Goal: Task Accomplishment & Management: Use online tool/utility

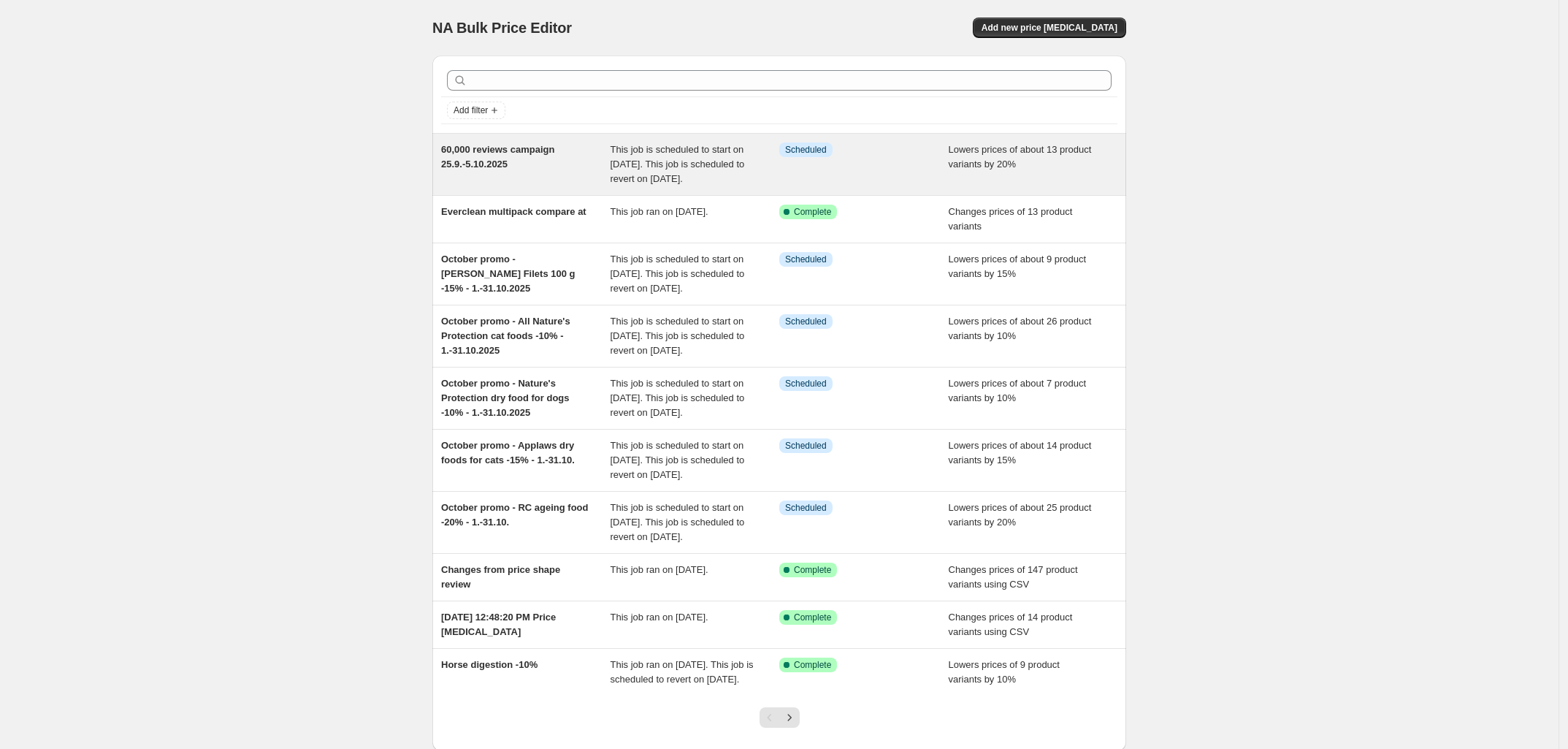
click at [542, 160] on div "60,000 reviews campaign 25.9.-5.10.2025" at bounding box center [525, 164] width 169 height 44
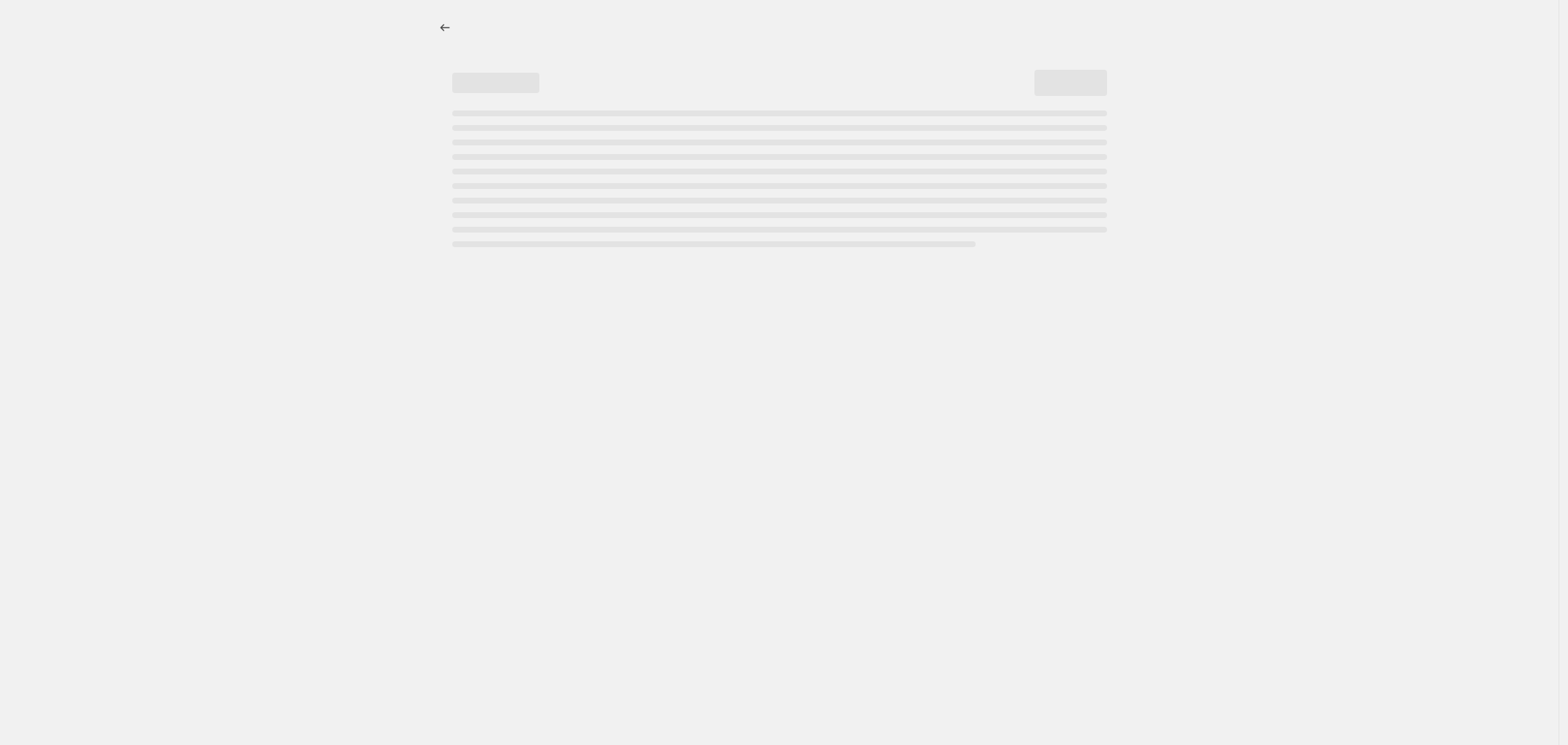
select select "percentage"
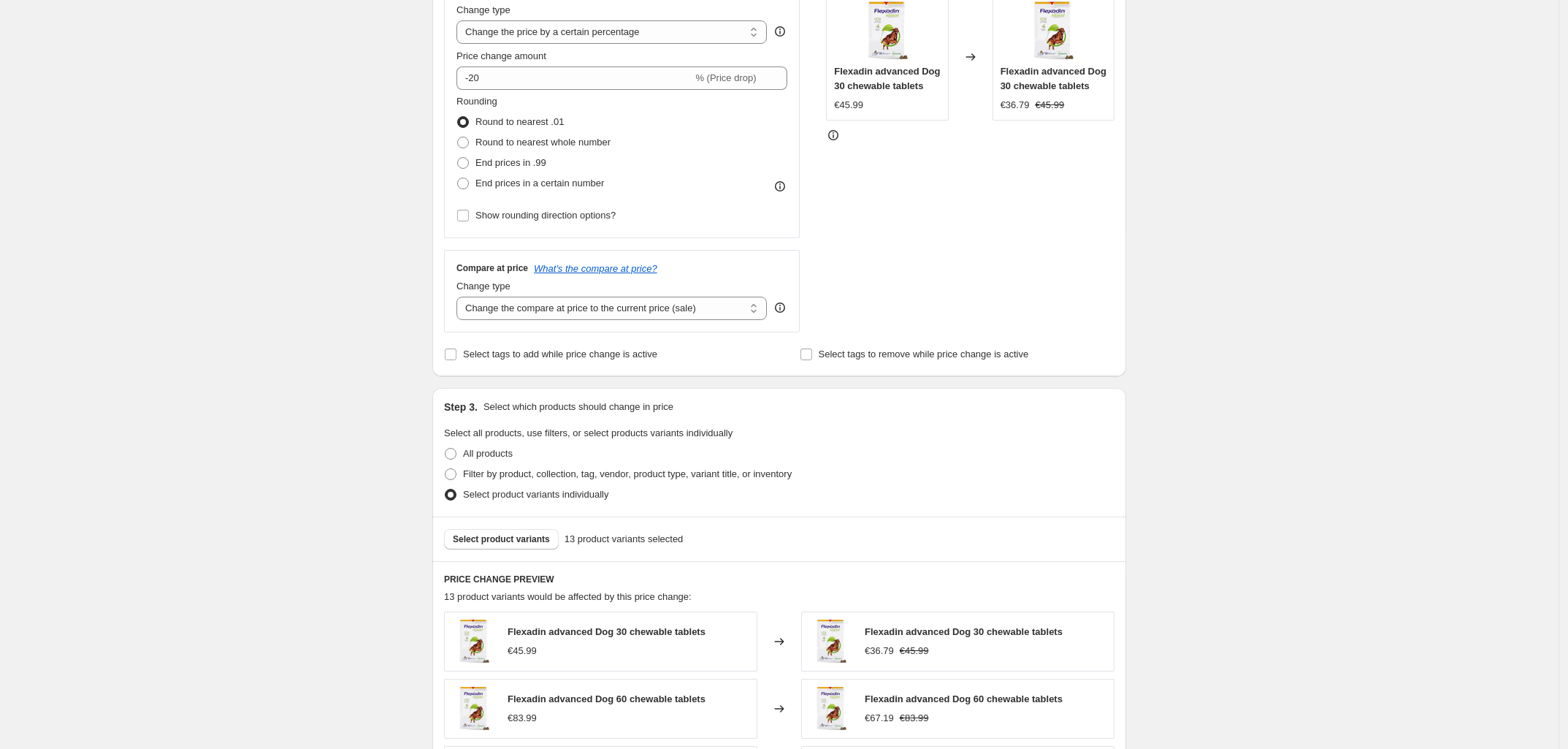
scroll to position [385, 0]
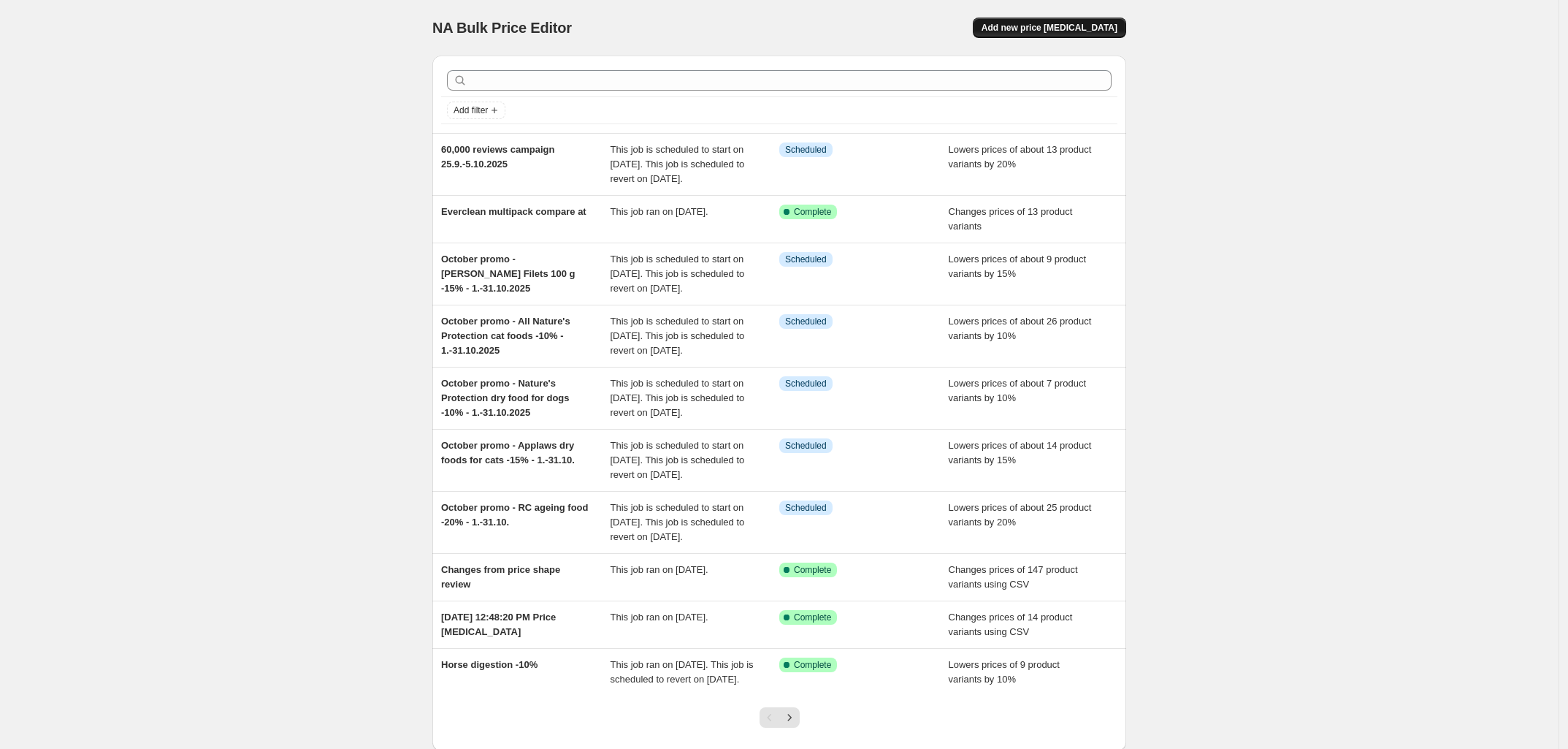
click at [1096, 26] on span "Add new price [MEDICAL_DATA]" at bounding box center [1049, 28] width 136 height 12
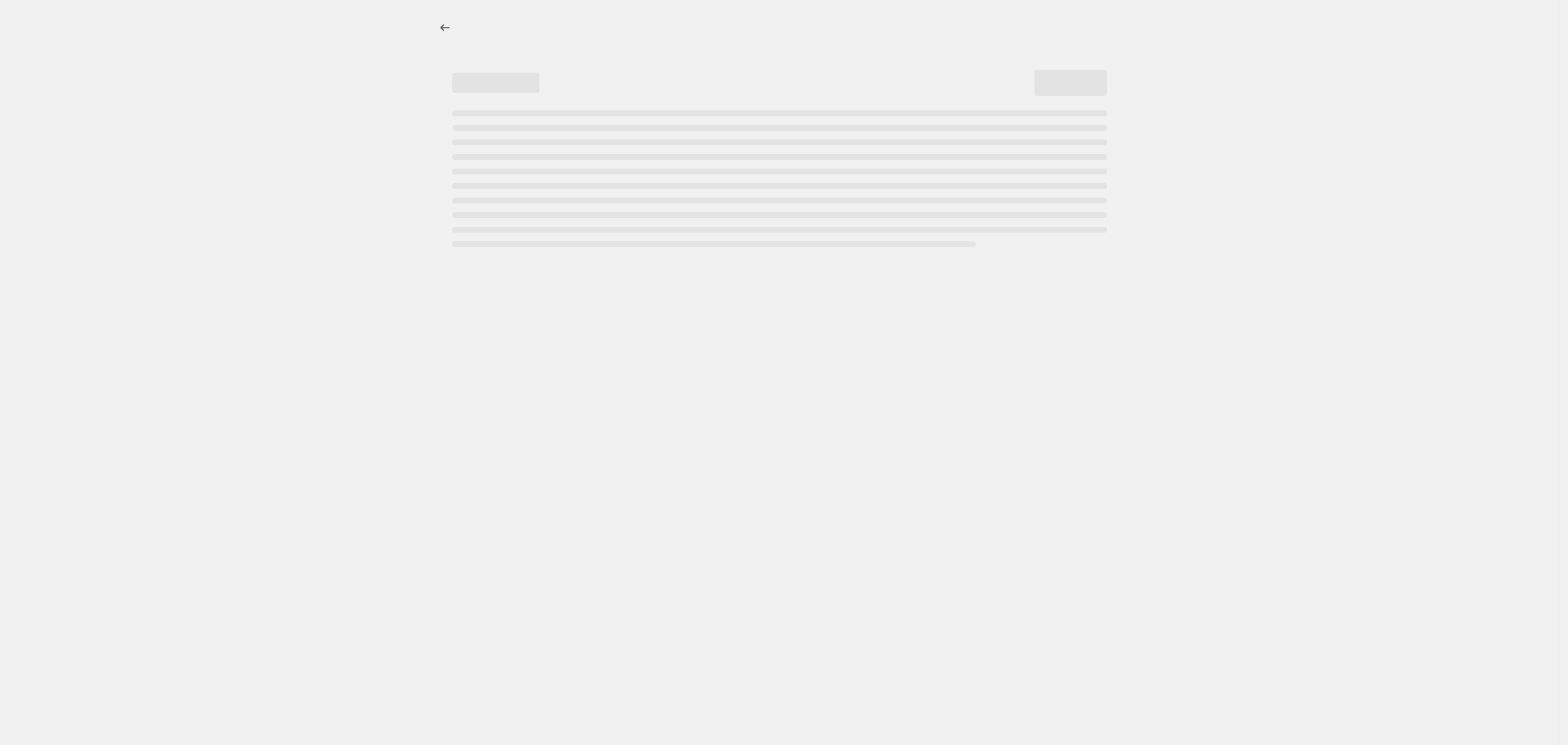
select select "percentage"
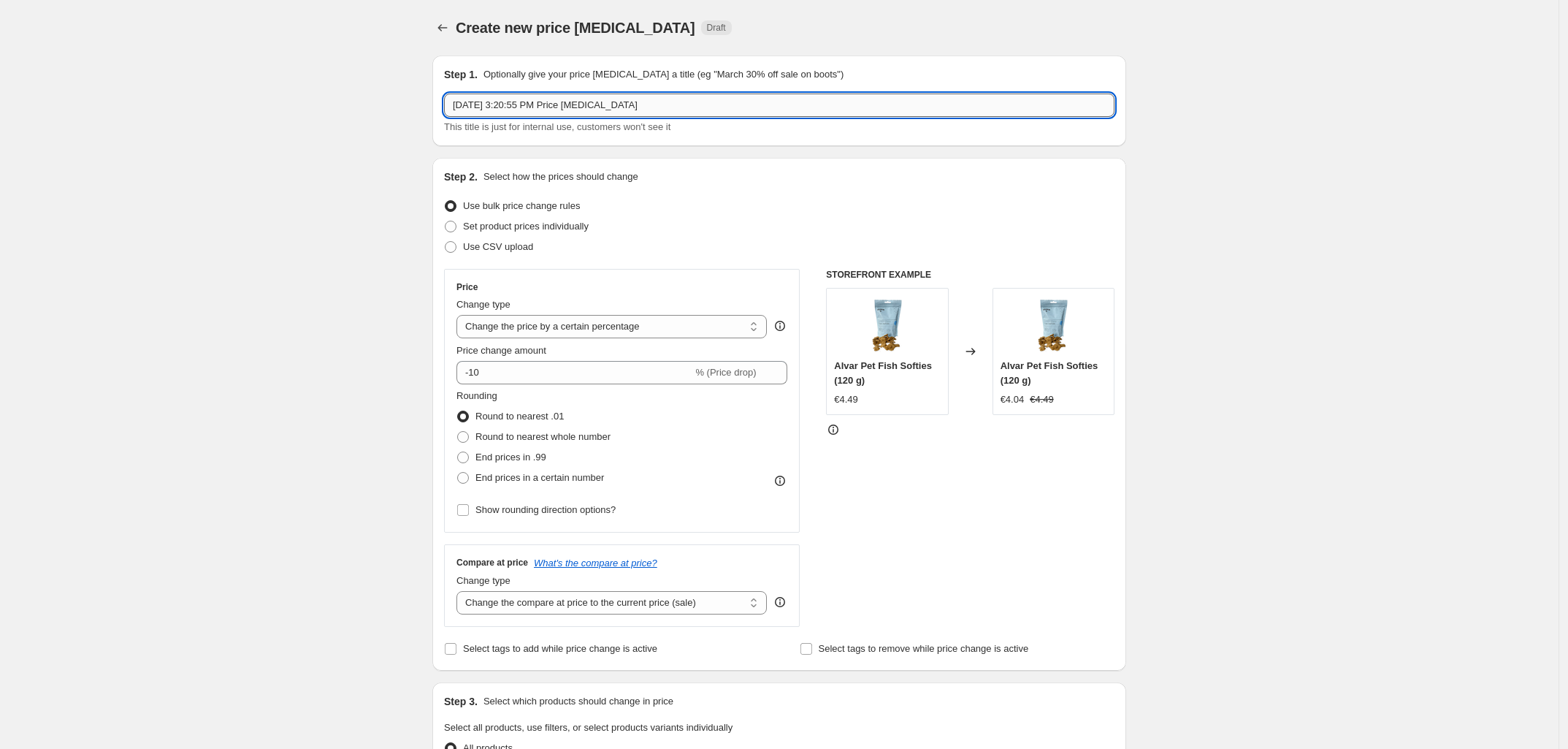
click at [545, 99] on input "Sep 23, 2025, 3:20:55 PM Price change job" at bounding box center [778, 105] width 670 height 23
type input "Bozita 12 kg base price"
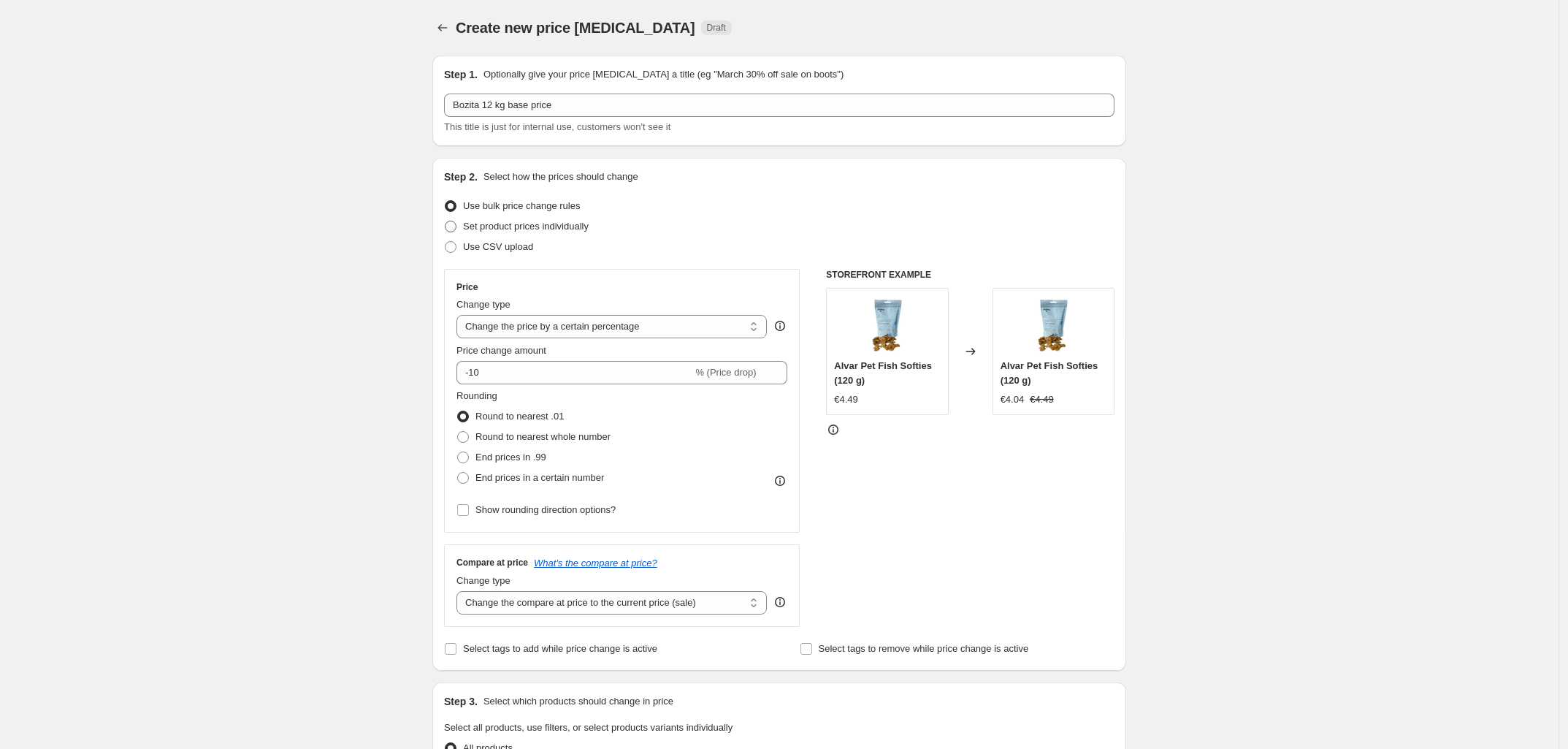
click at [564, 230] on span "Set product prices individually" at bounding box center [525, 226] width 125 height 11
click at [445, 221] on input "Set product prices individually" at bounding box center [445, 220] width 1 height 1
radio input "true"
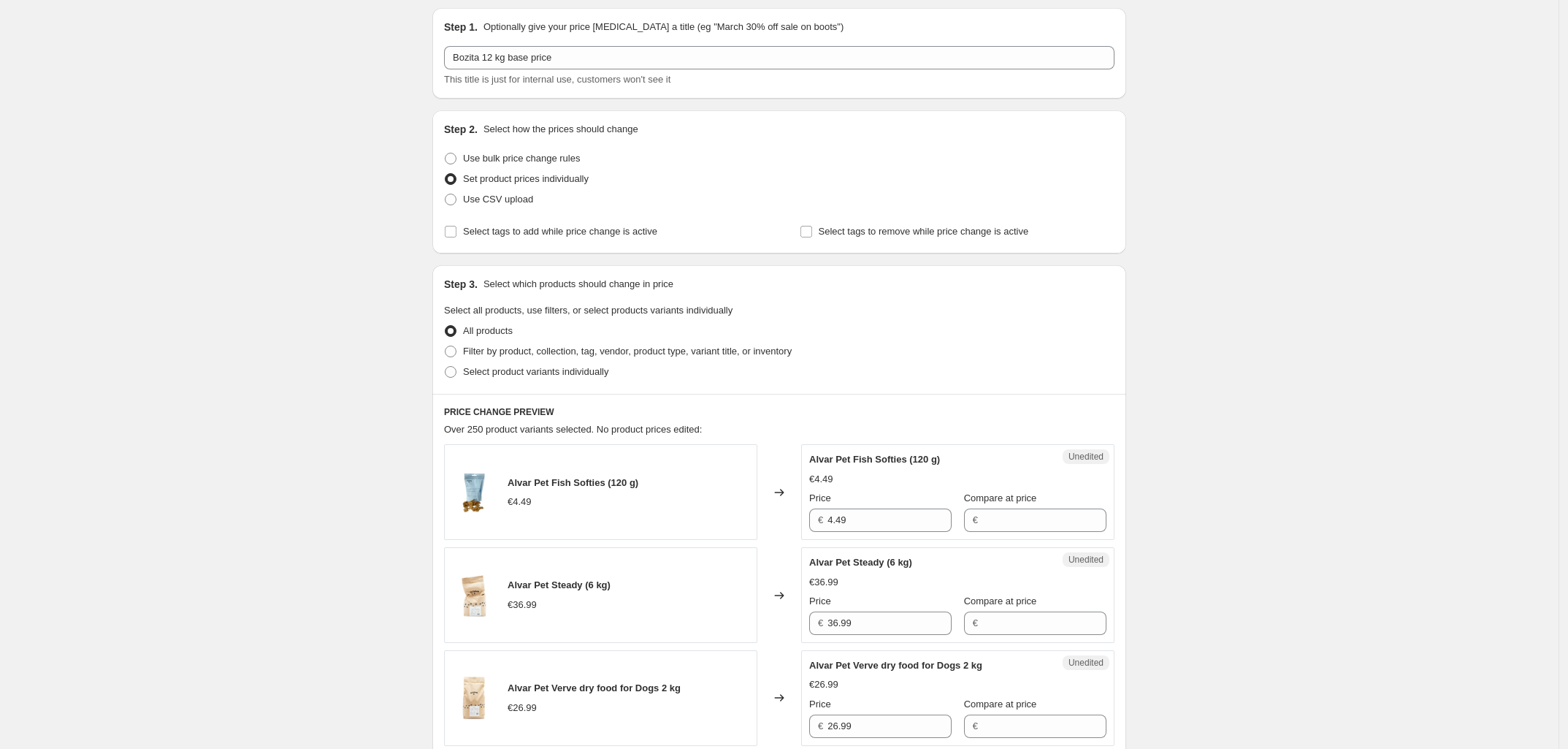
scroll to position [50, 0]
click at [457, 366] on span at bounding box center [450, 370] width 13 height 13
click at [445, 364] on input "Select product variants individually" at bounding box center [445, 364] width 1 height 1
radio input "true"
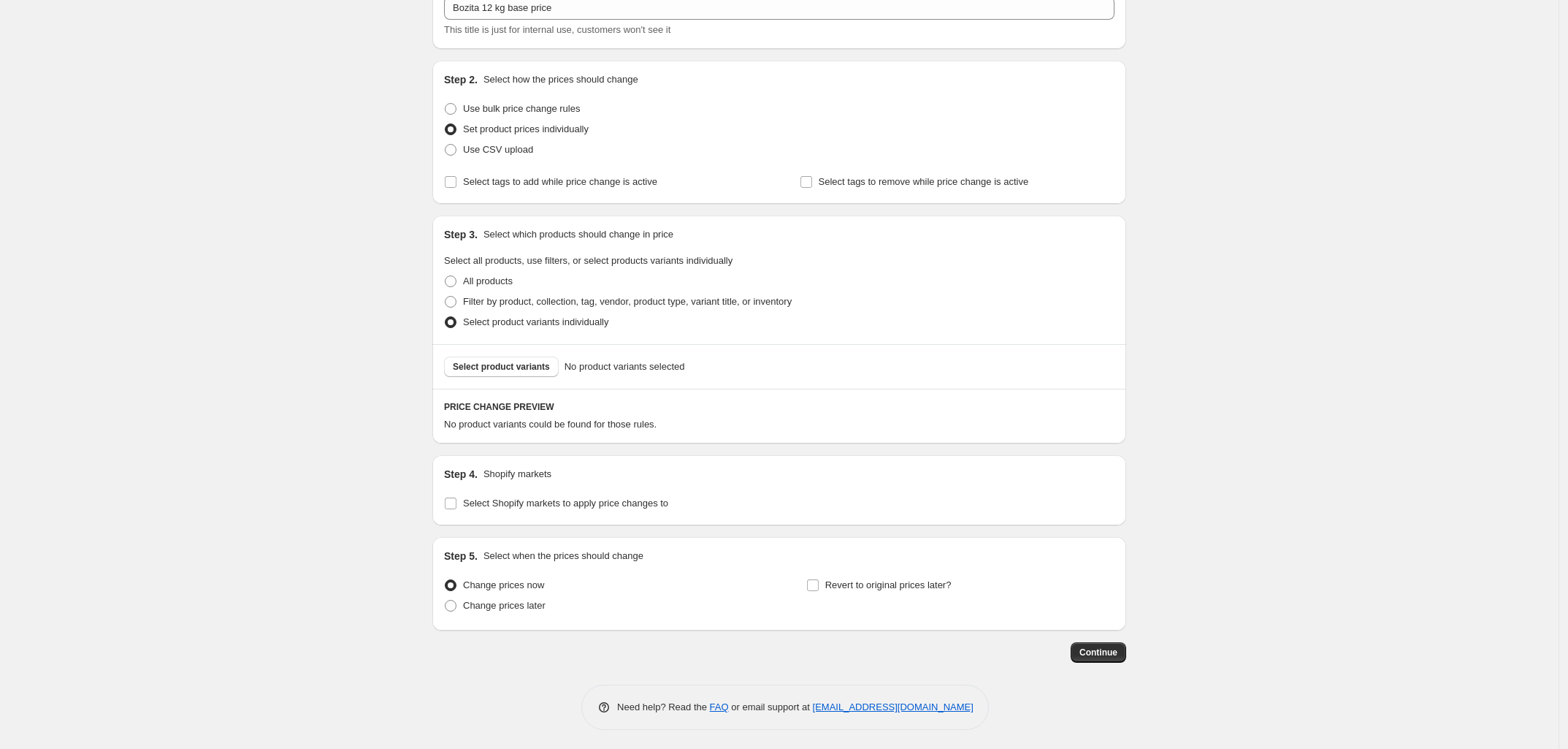
scroll to position [100, 0]
click at [520, 365] on span "Select product variants" at bounding box center [501, 364] width 97 height 12
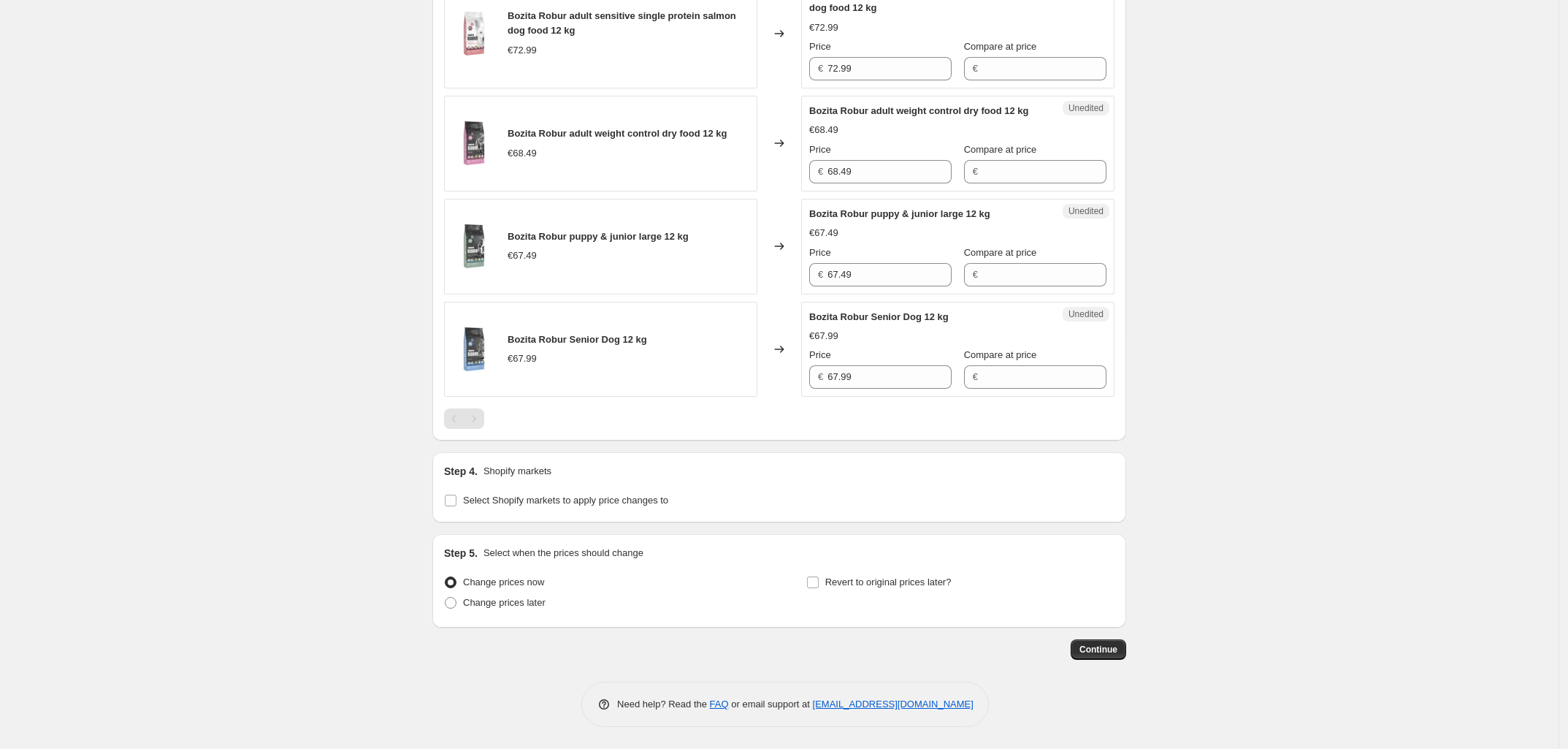
scroll to position [1119, 0]
click at [457, 500] on span at bounding box center [450, 500] width 13 height 13
click at [456, 500] on input "Select Shopify markets to apply price changes to" at bounding box center [450, 500] width 12 height 12
checkbox input "true"
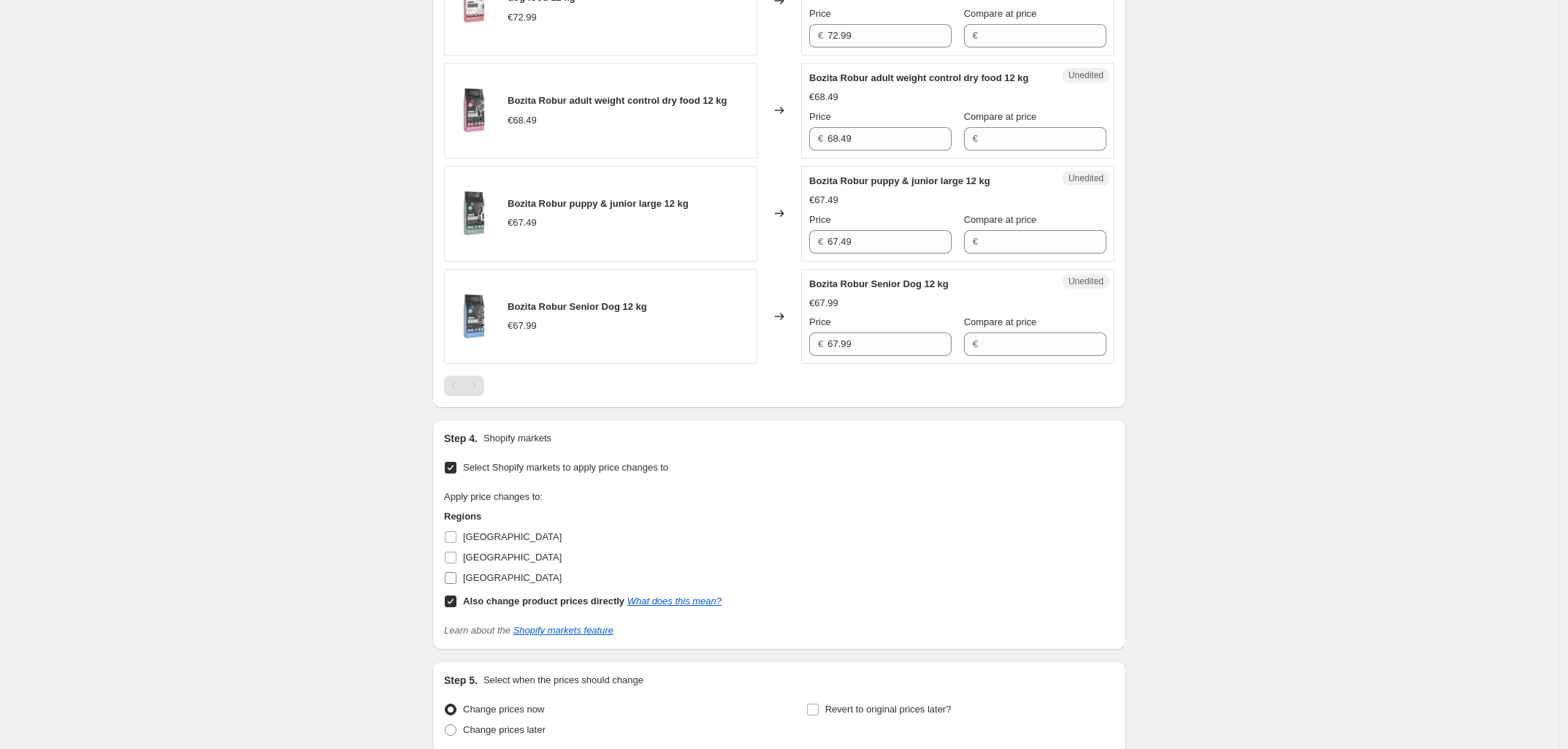
click at [470, 583] on span "[GEOGRAPHIC_DATA]" at bounding box center [512, 577] width 99 height 11
click at [456, 583] on input "[GEOGRAPHIC_DATA]" at bounding box center [450, 578] width 12 height 12
checkbox input "true"
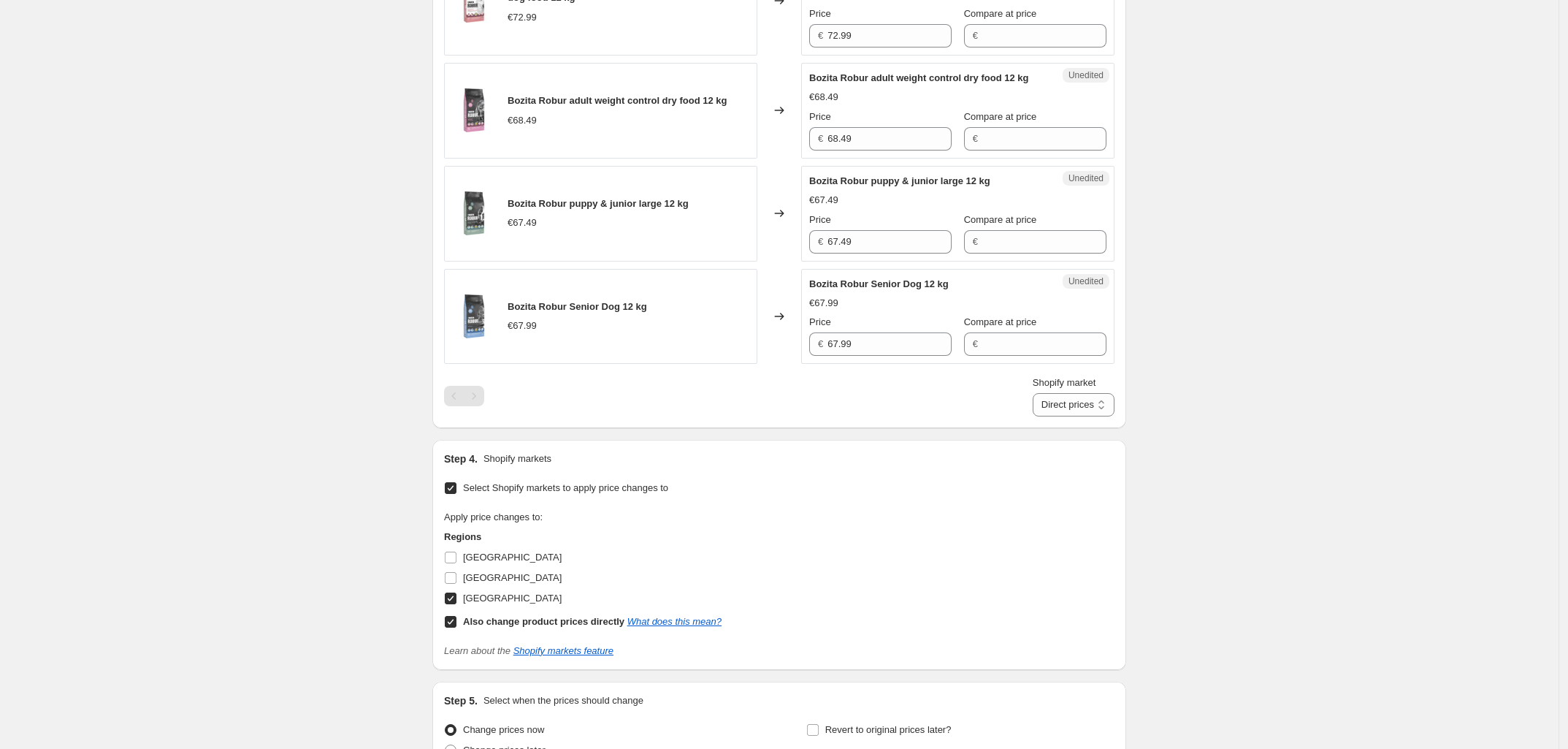
click at [464, 632] on label "Also change product prices directly What does this mean?" at bounding box center [583, 622] width 278 height 21
click at [456, 627] on input "Also change product prices directly What does this mean?" at bounding box center [450, 621] width 12 height 12
checkbox input "false"
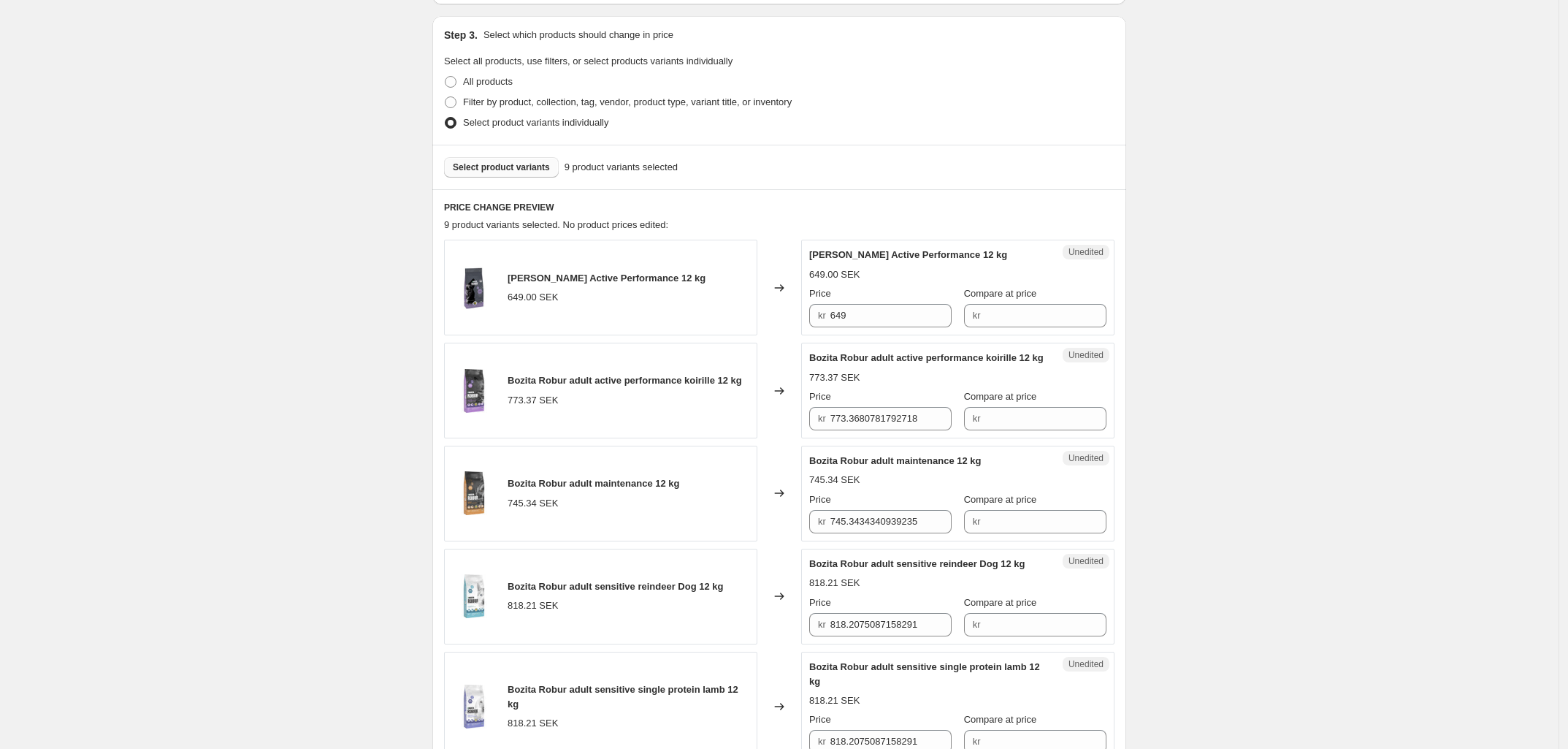
scroll to position [293, 0]
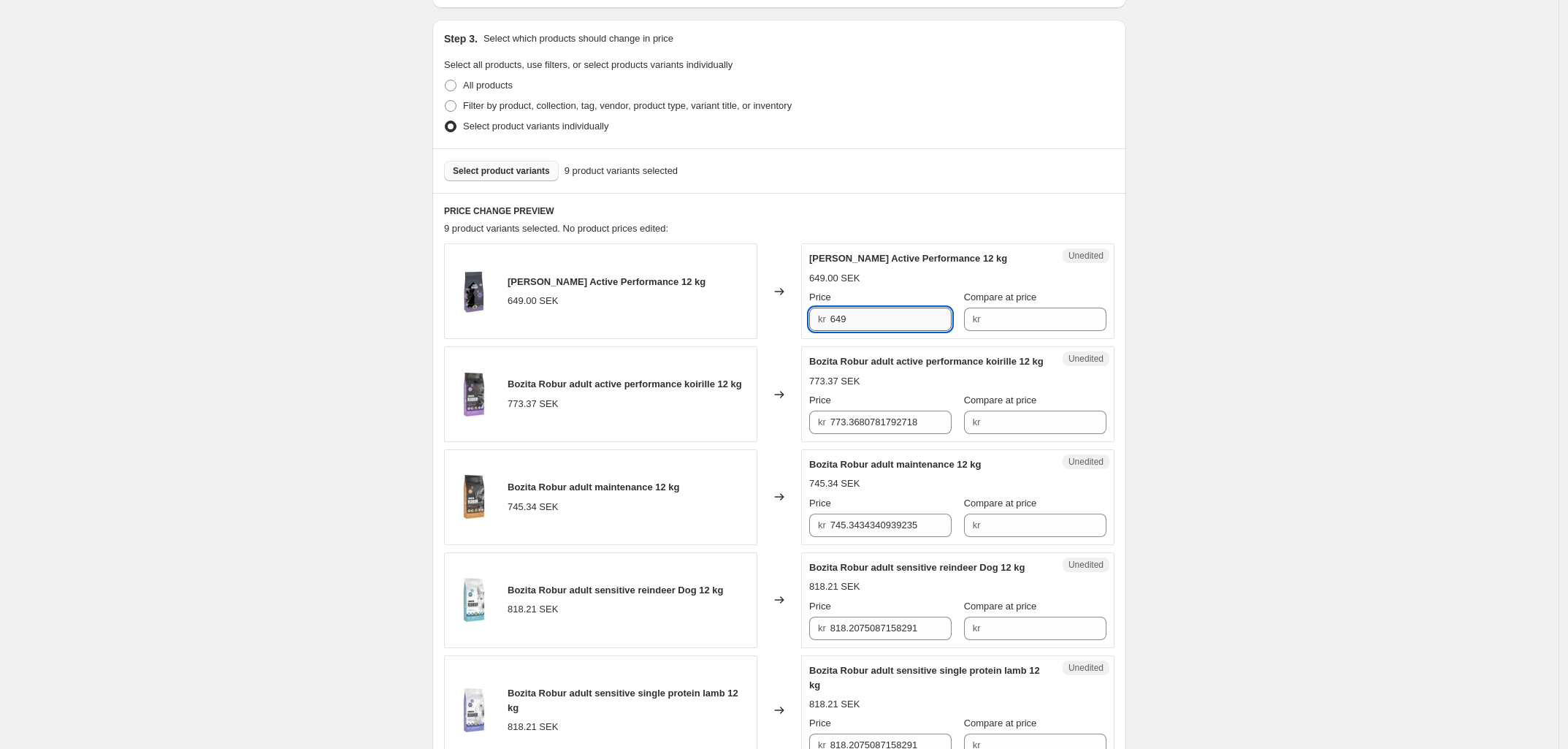
click at [910, 325] on input "649" at bounding box center [891, 318] width 122 height 23
click at [1017, 428] on input "Compare at price" at bounding box center [1045, 422] width 122 height 23
paste input "649"
type input "649"
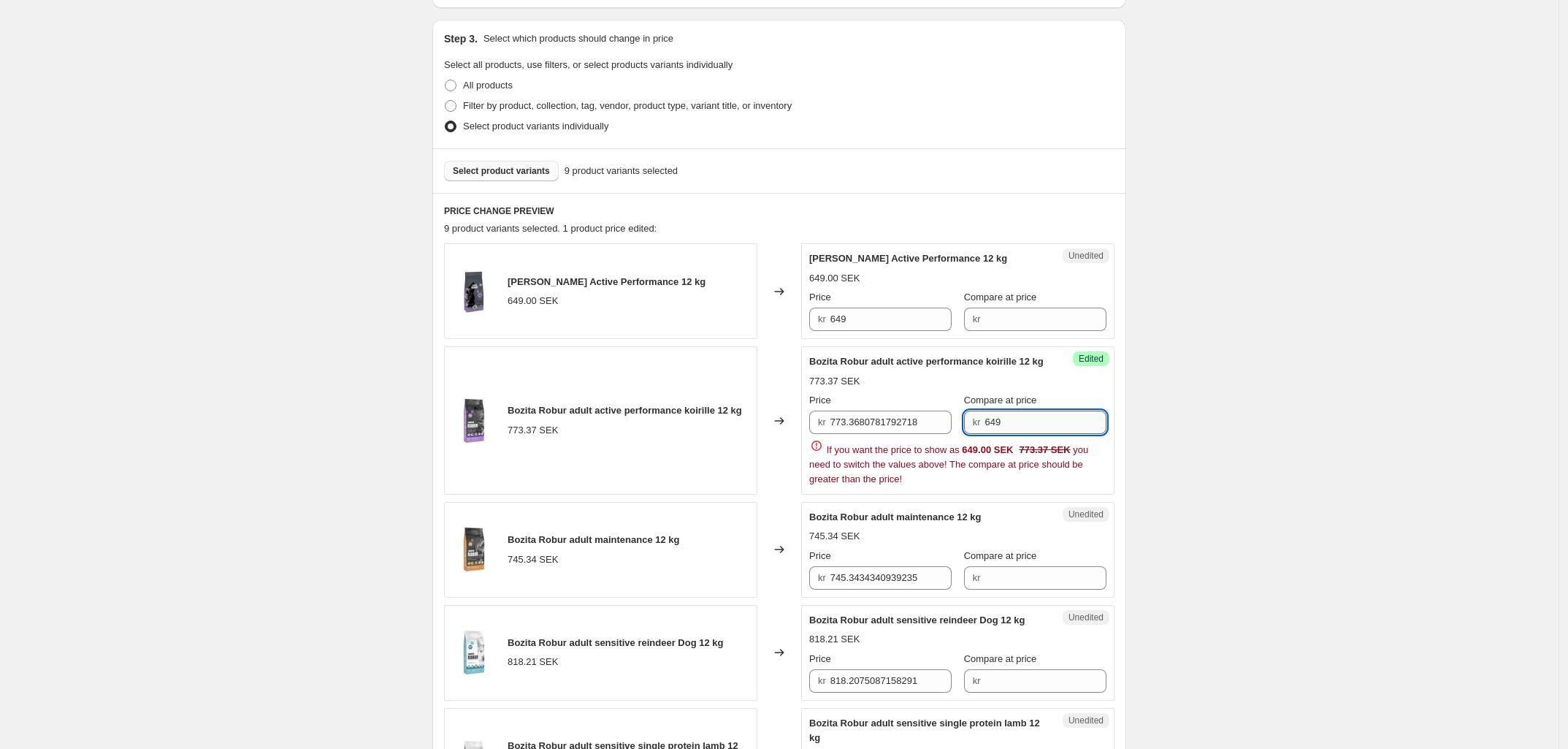
click at [1000, 421] on input "649" at bounding box center [1045, 422] width 122 height 23
click at [909, 421] on div "Price kr 773.3680781792718" at bounding box center [880, 413] width 142 height 41
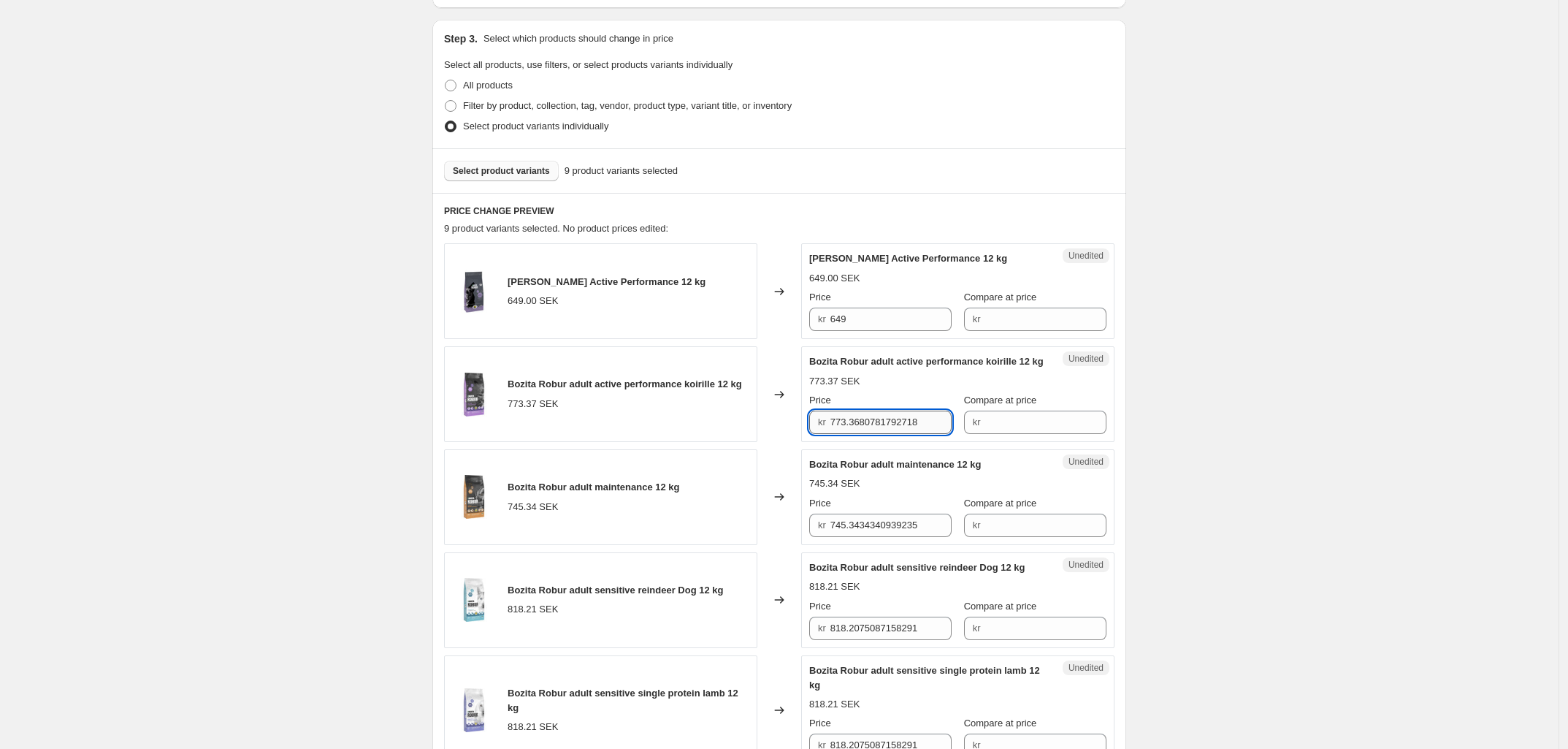
click at [906, 428] on input "773.3680781792718" at bounding box center [891, 422] width 122 height 23
type input "6"
click at [877, 434] on input "773.3680781792718" at bounding box center [891, 422] width 122 height 23
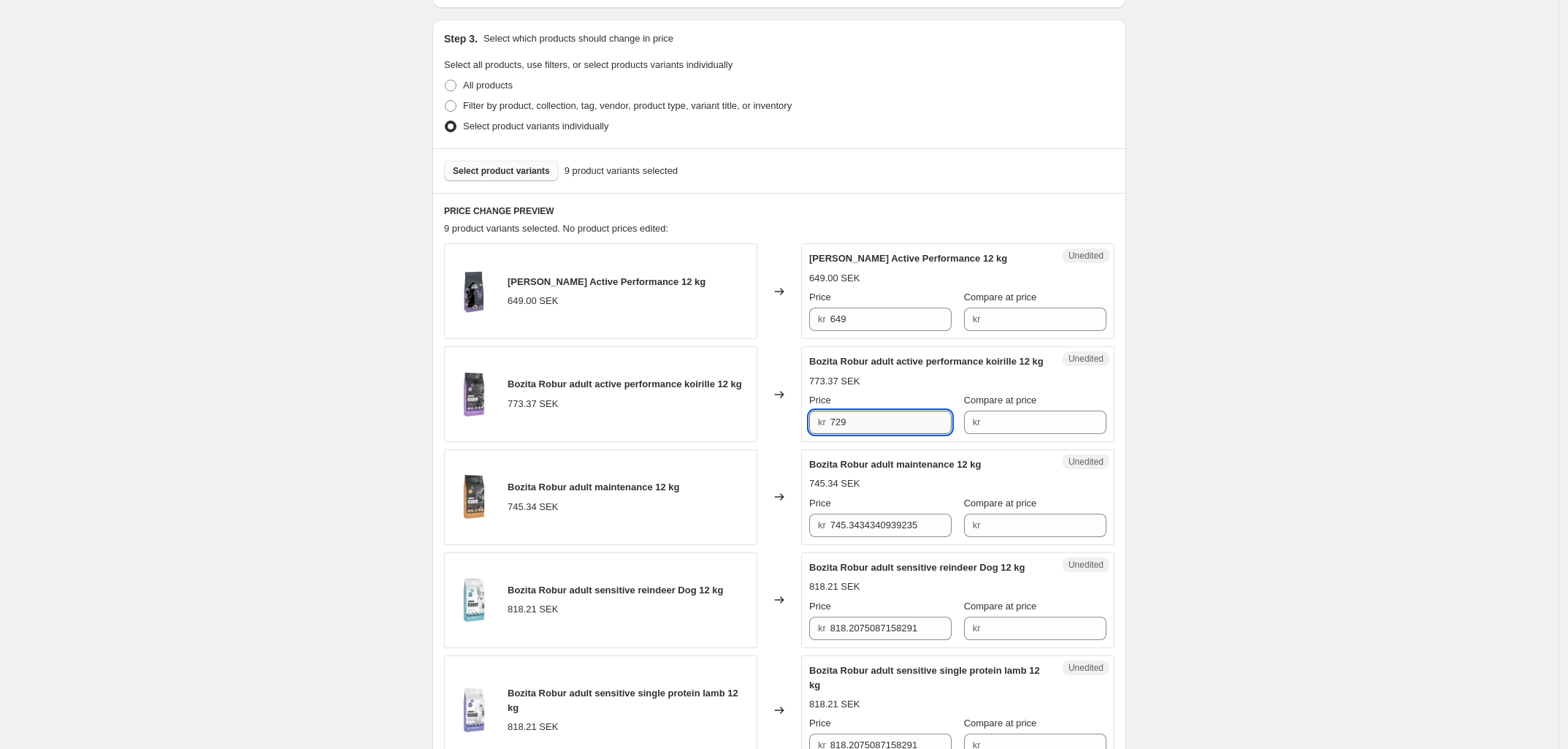
type input "729"
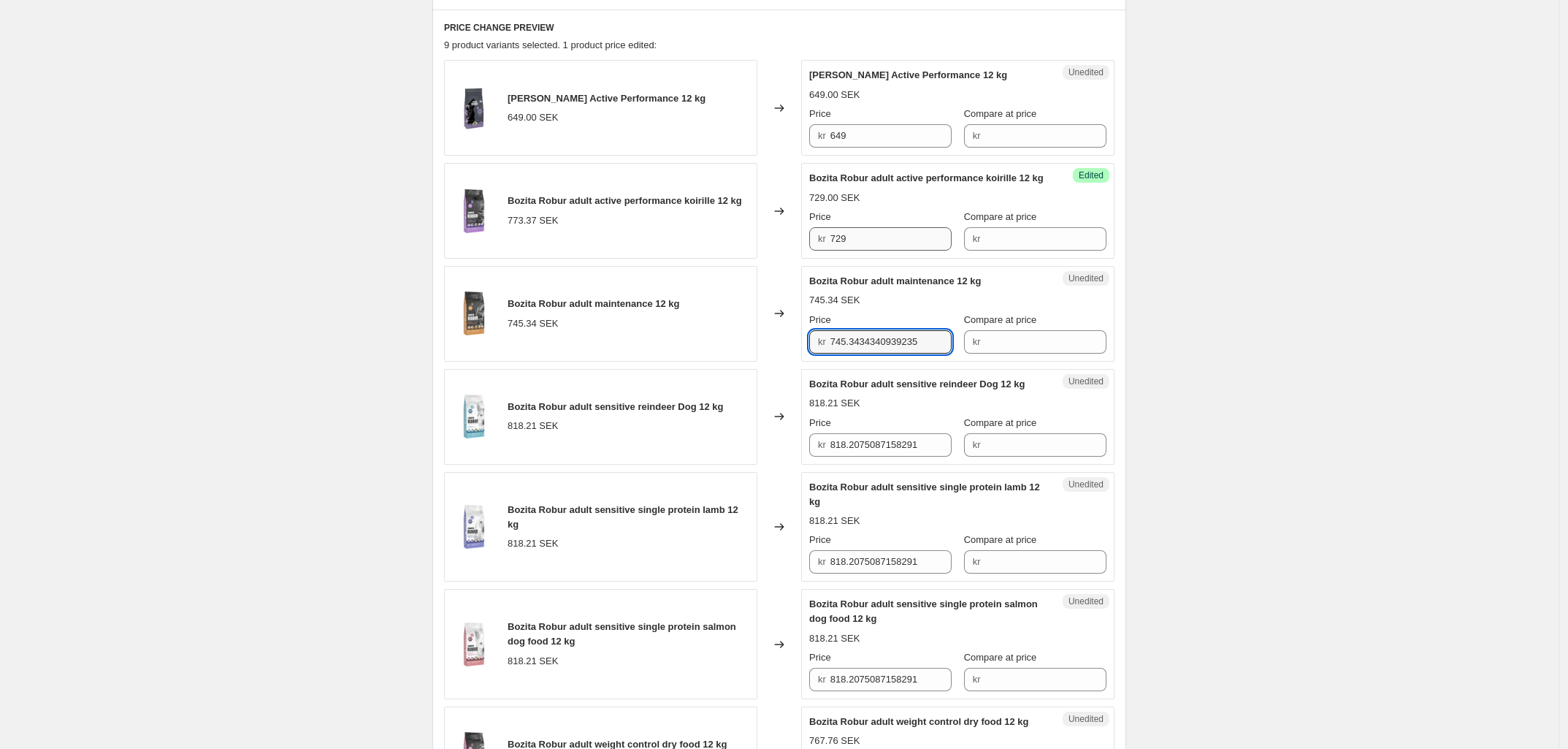
scroll to position [477, 0]
type input "619"
click at [882, 455] on input "818.2075087158291" at bounding box center [891, 444] width 122 height 23
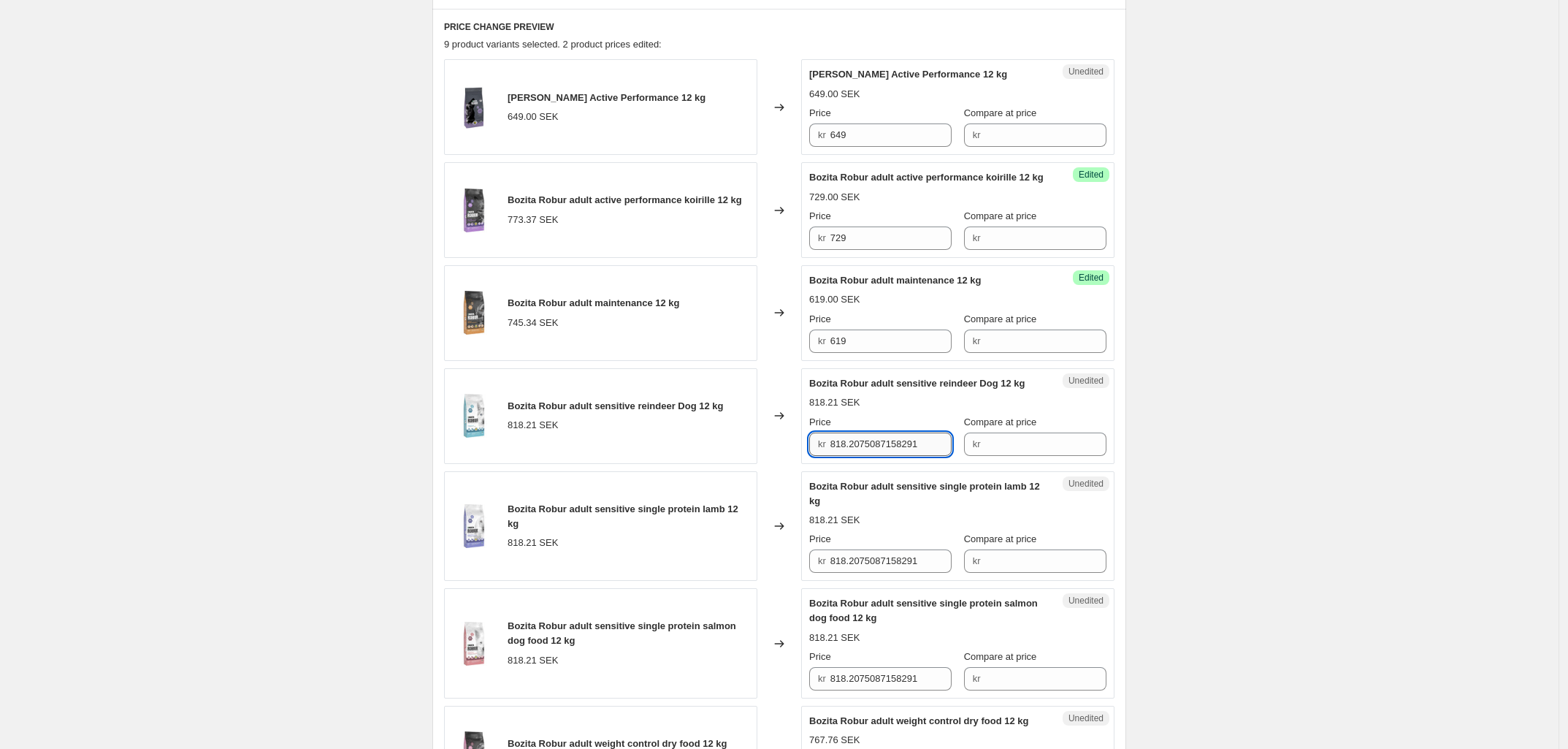
click at [882, 455] on input "818.2075087158291" at bounding box center [891, 444] width 122 height 23
click at [873, 450] on input "699" at bounding box center [891, 444] width 122 height 23
type input "699"
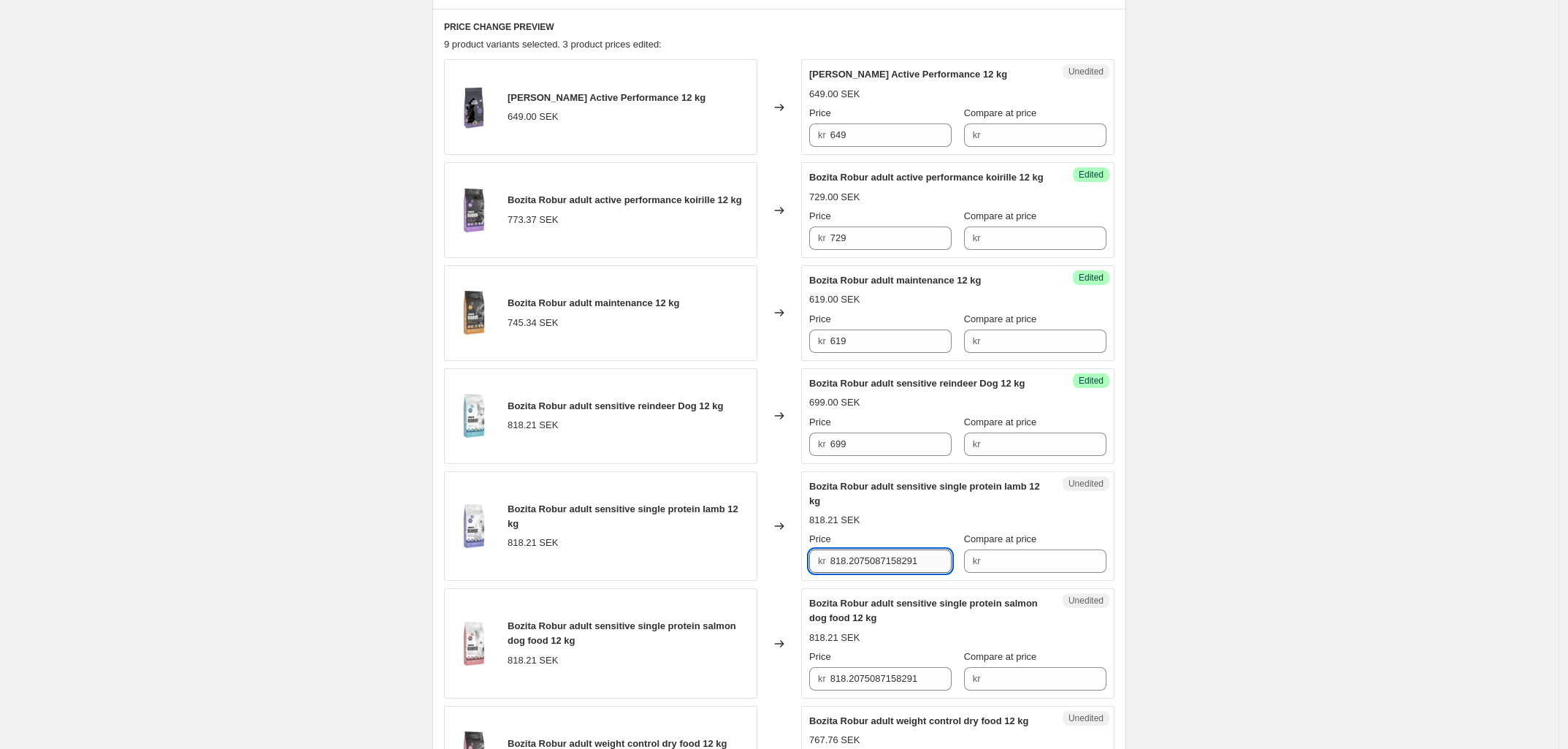
click at [851, 572] on input "818.2075087158291" at bounding box center [891, 560] width 122 height 23
click at [848, 361] on div "Success Edited Bozita Robur adult maintenance 12 kg 619.00 SEK Price kr 619 Com…" at bounding box center [957, 313] width 313 height 96
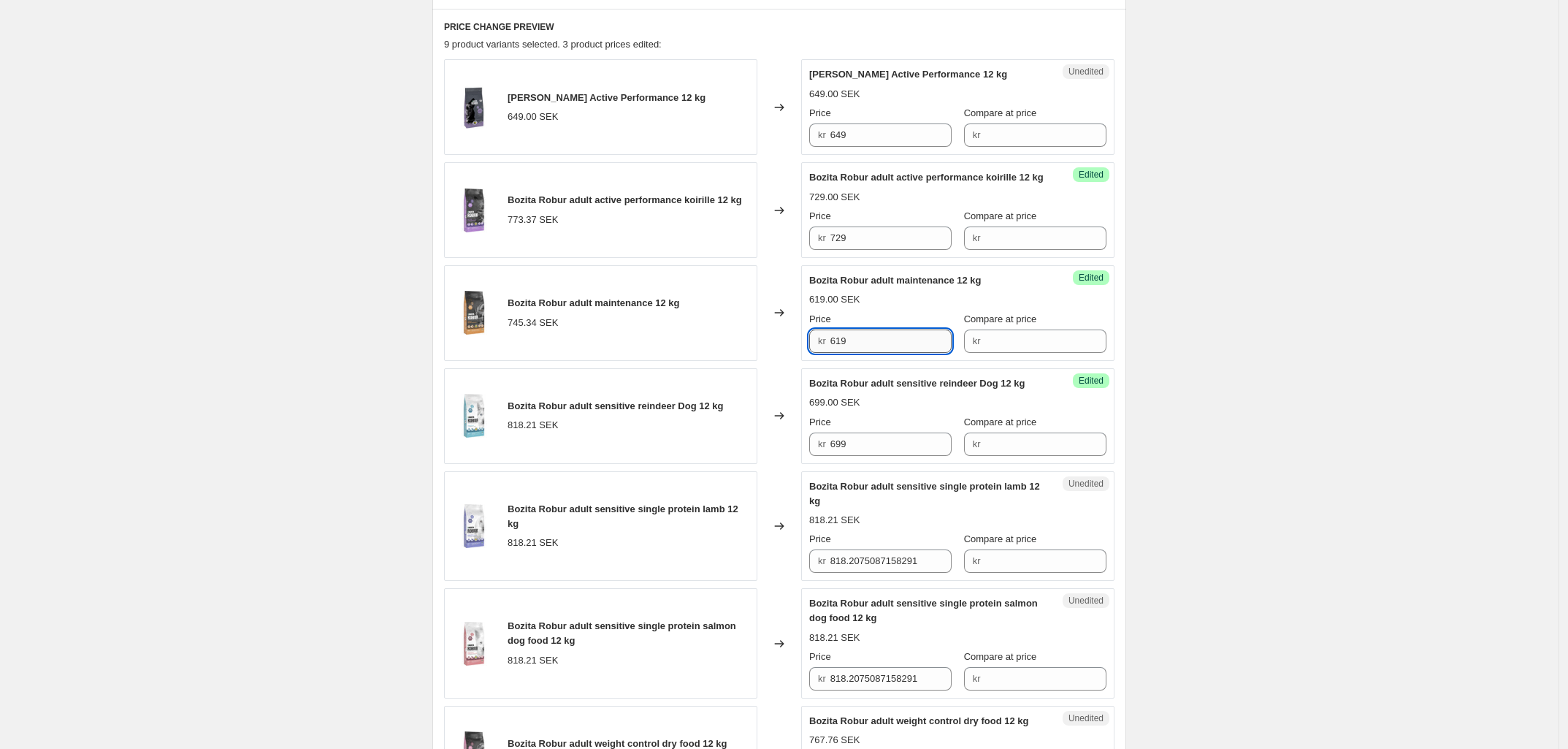
click at [847, 353] on input "619" at bounding box center [891, 341] width 122 height 23
click at [847, 353] on input "729" at bounding box center [891, 341] width 122 height 23
type input "729"
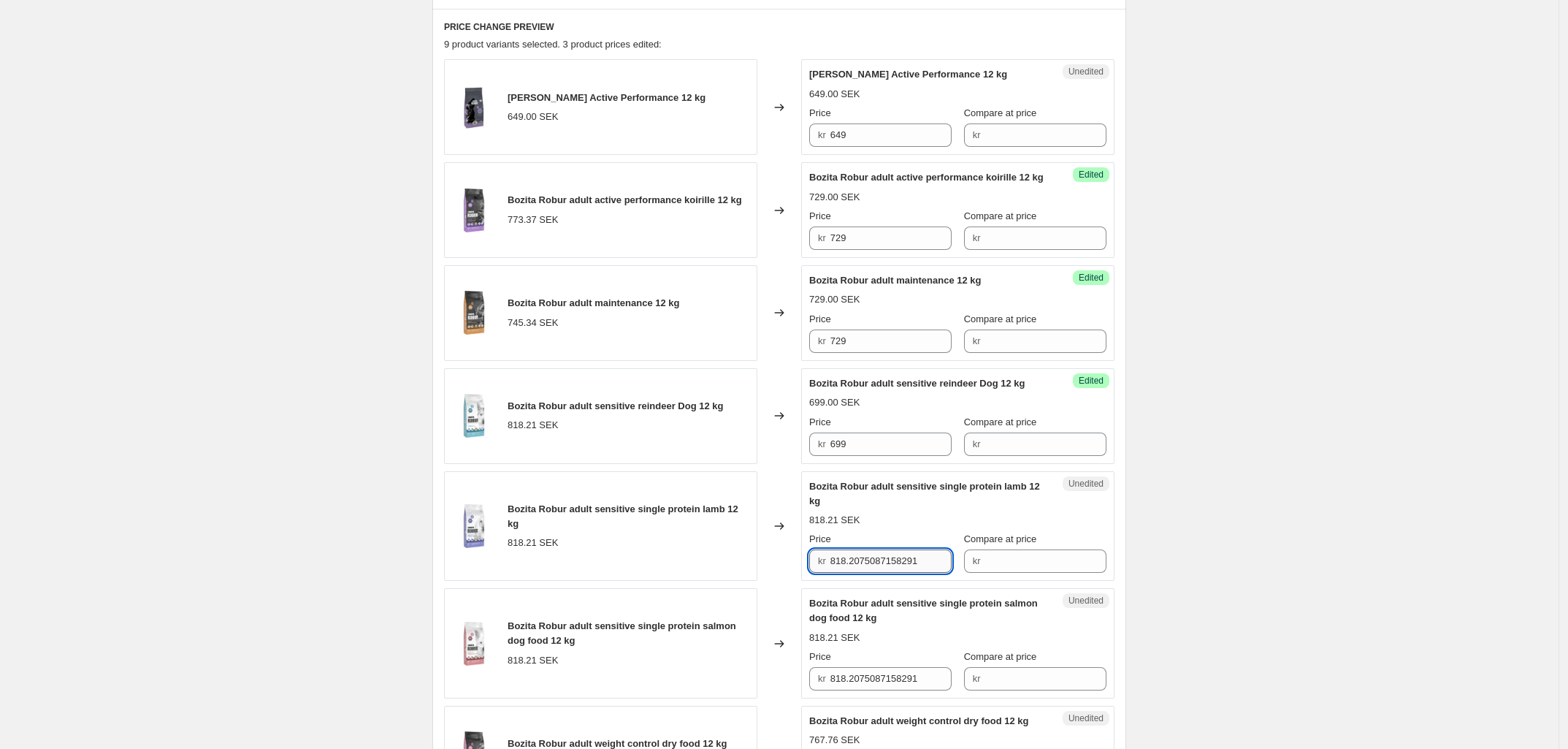
click at [850, 572] on input "818.2075087158291" at bounding box center [891, 560] width 122 height 23
paste input "729"
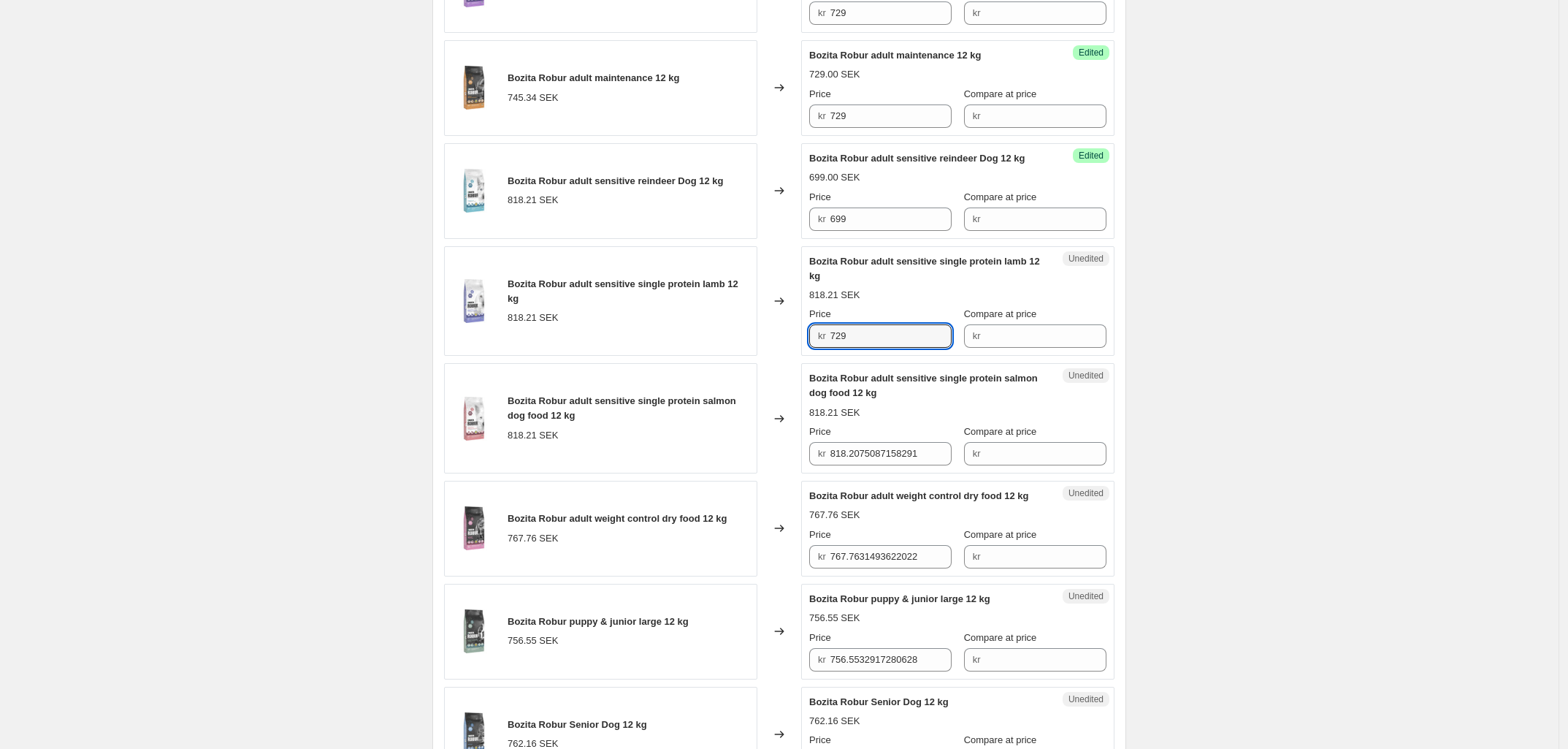
scroll to position [703, 0]
type input "729"
click at [842, 465] on input "818.2075087158291" at bounding box center [891, 452] width 122 height 23
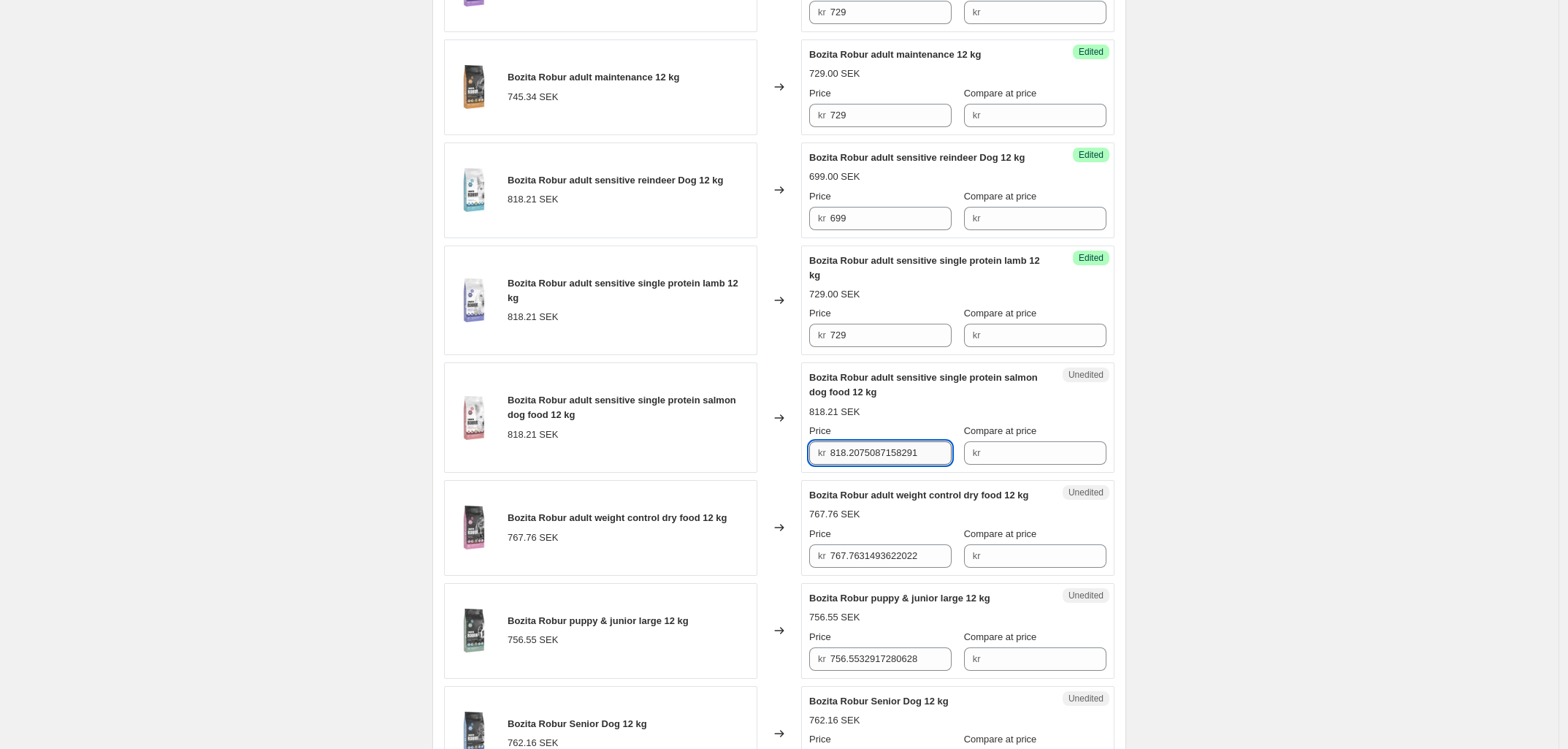
paste input "729"
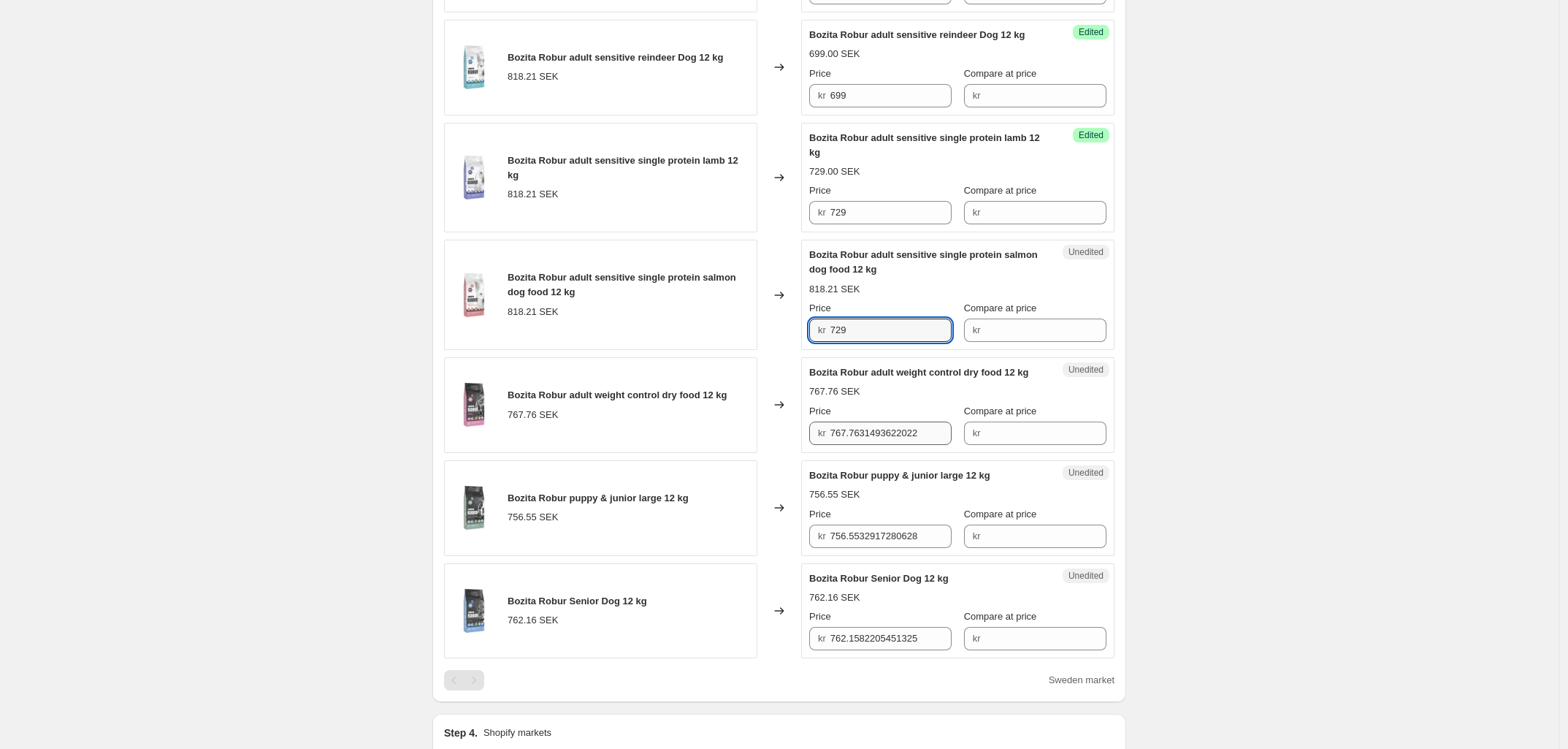
scroll to position [826, 0]
type input "729"
click at [845, 444] on input "767.7631493622022" at bounding box center [891, 432] width 122 height 23
type input "699"
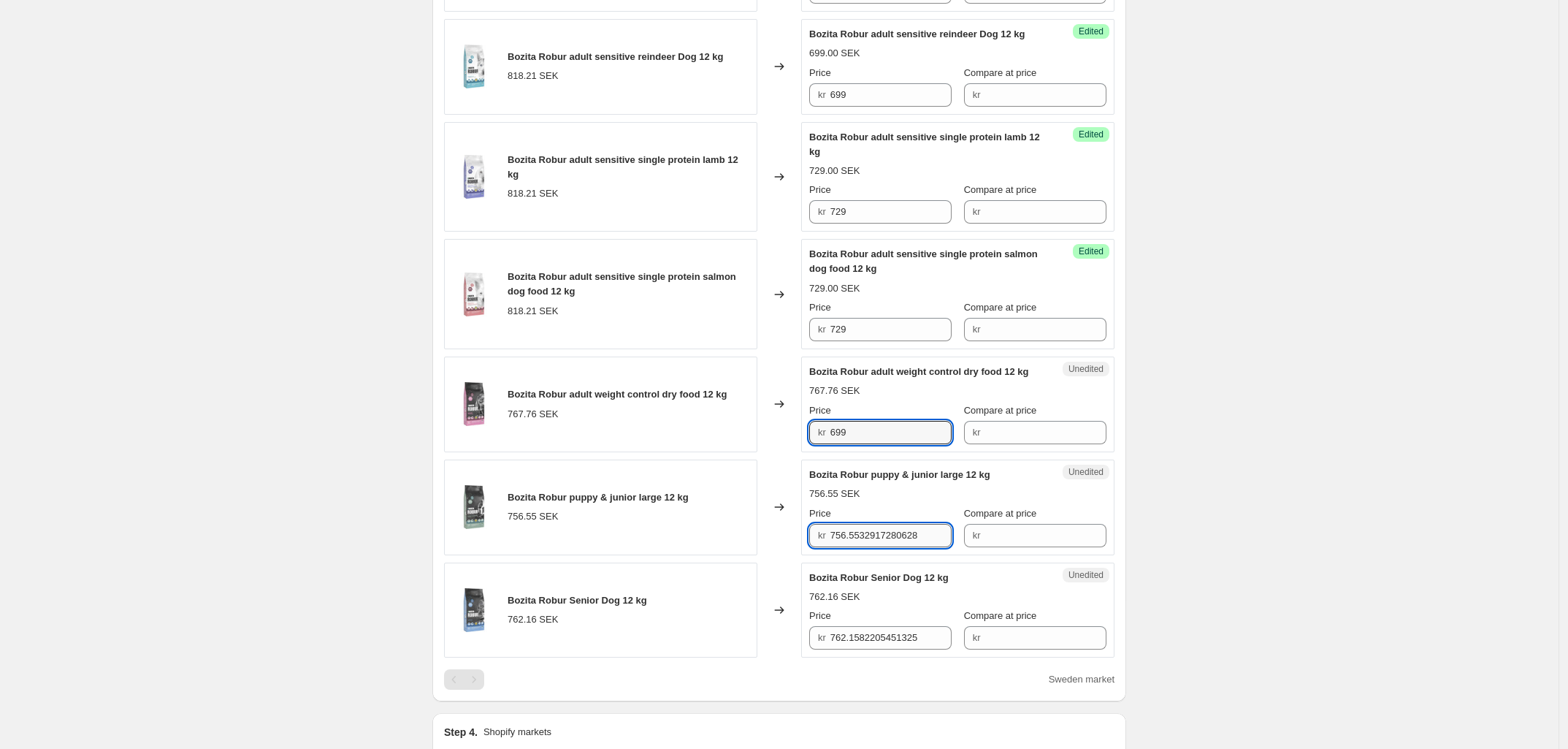
click at [856, 547] on input "756.5532917280628" at bounding box center [891, 534] width 122 height 23
type input "699"
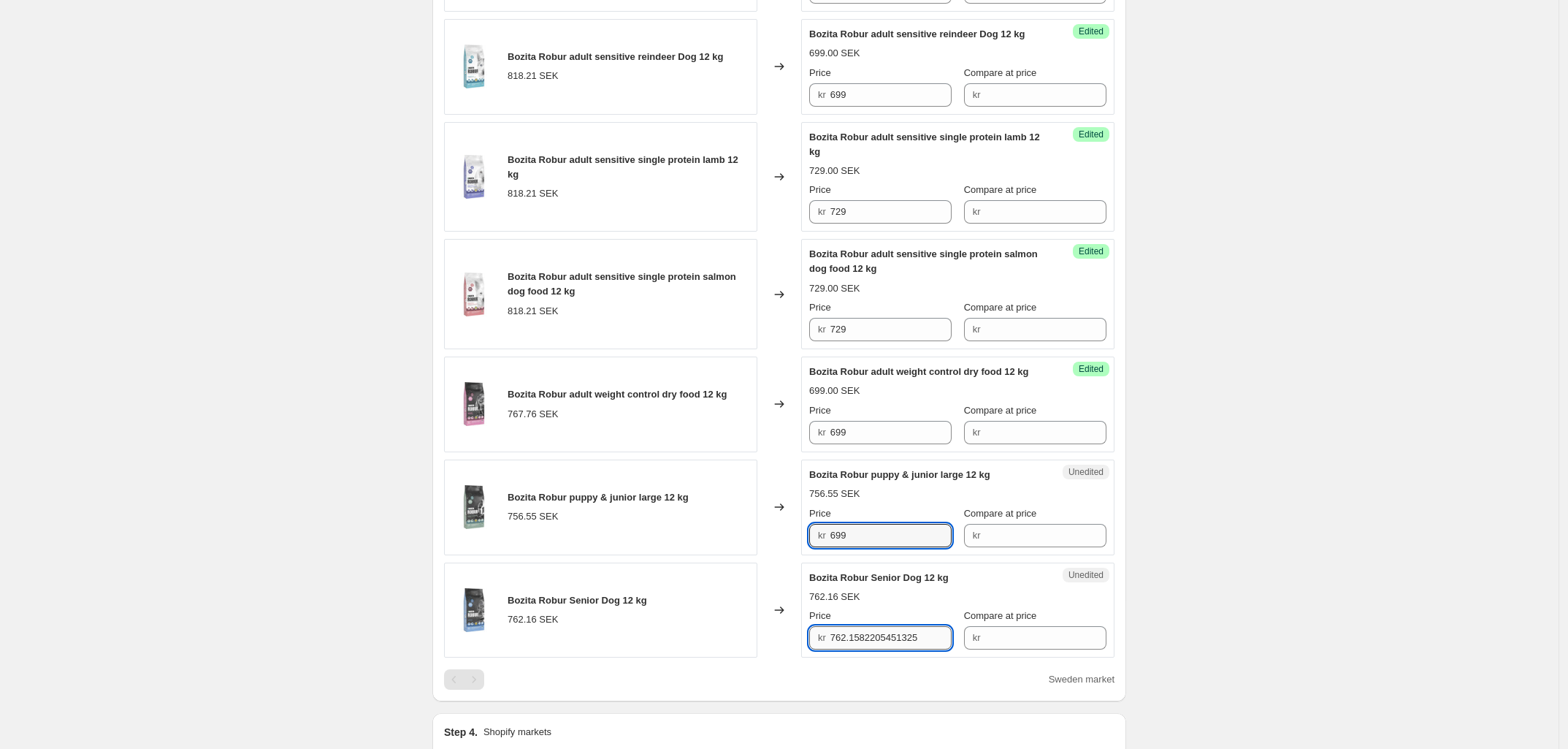
click at [880, 650] on input "762.1582205451325" at bounding box center [891, 637] width 122 height 23
type input "659"
click at [1189, 577] on div "Create new price change job. This page is ready Create new price change job Dra…" at bounding box center [779, 171] width 1558 height 1995
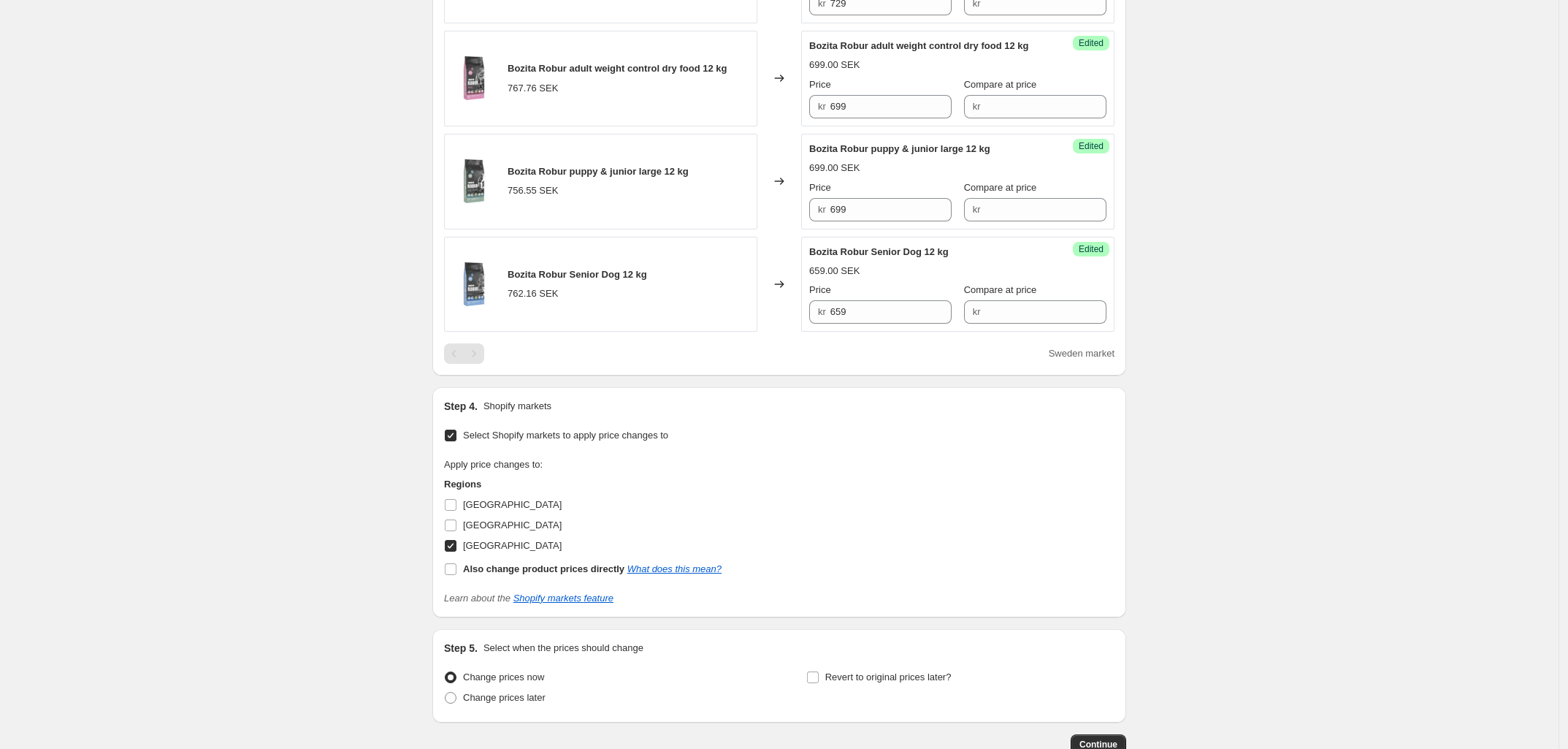
scroll to position [1264, 0]
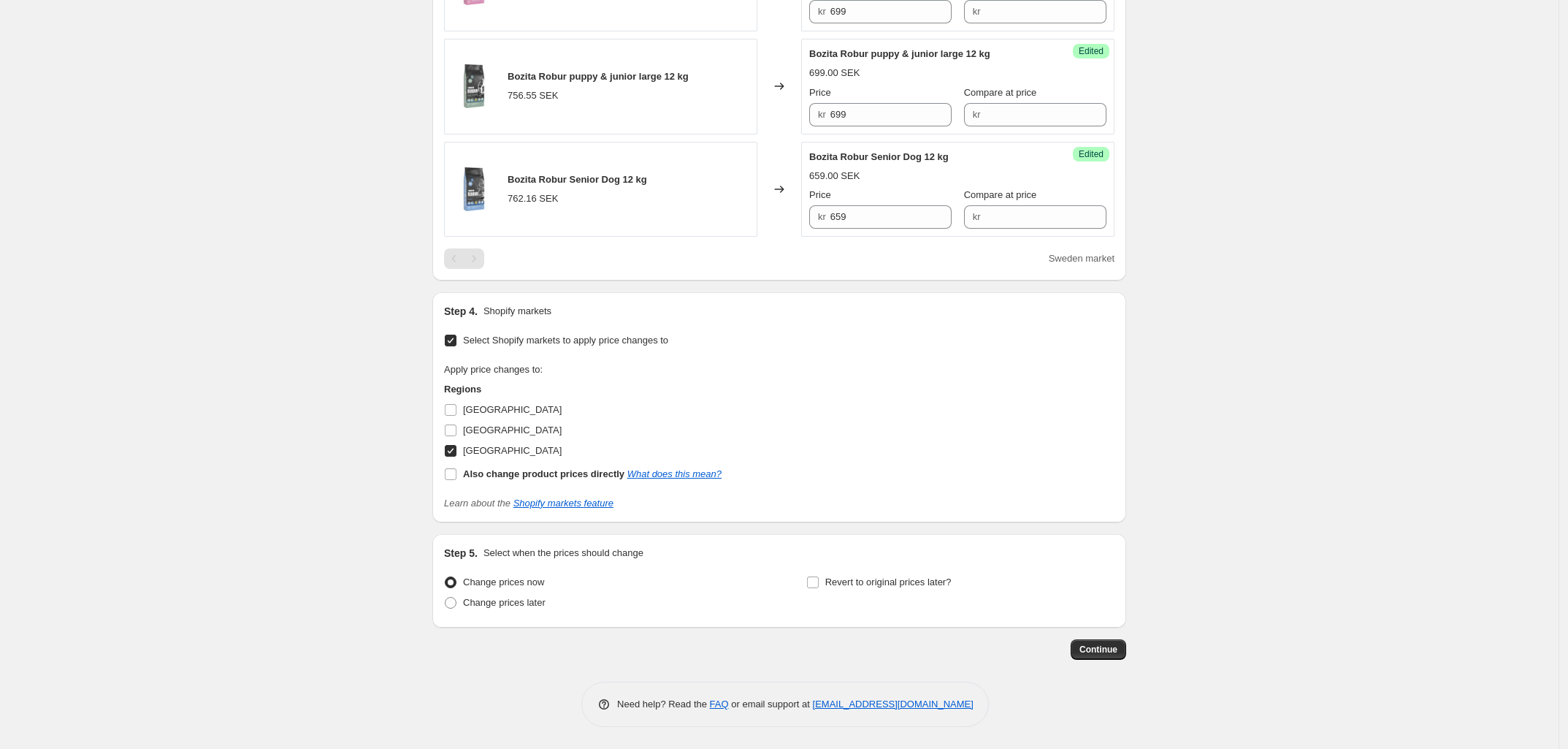
click at [1075, 655] on div "Continue" at bounding box center [779, 650] width 694 height 21
click at [1096, 656] on button "Continue" at bounding box center [1098, 650] width 56 height 21
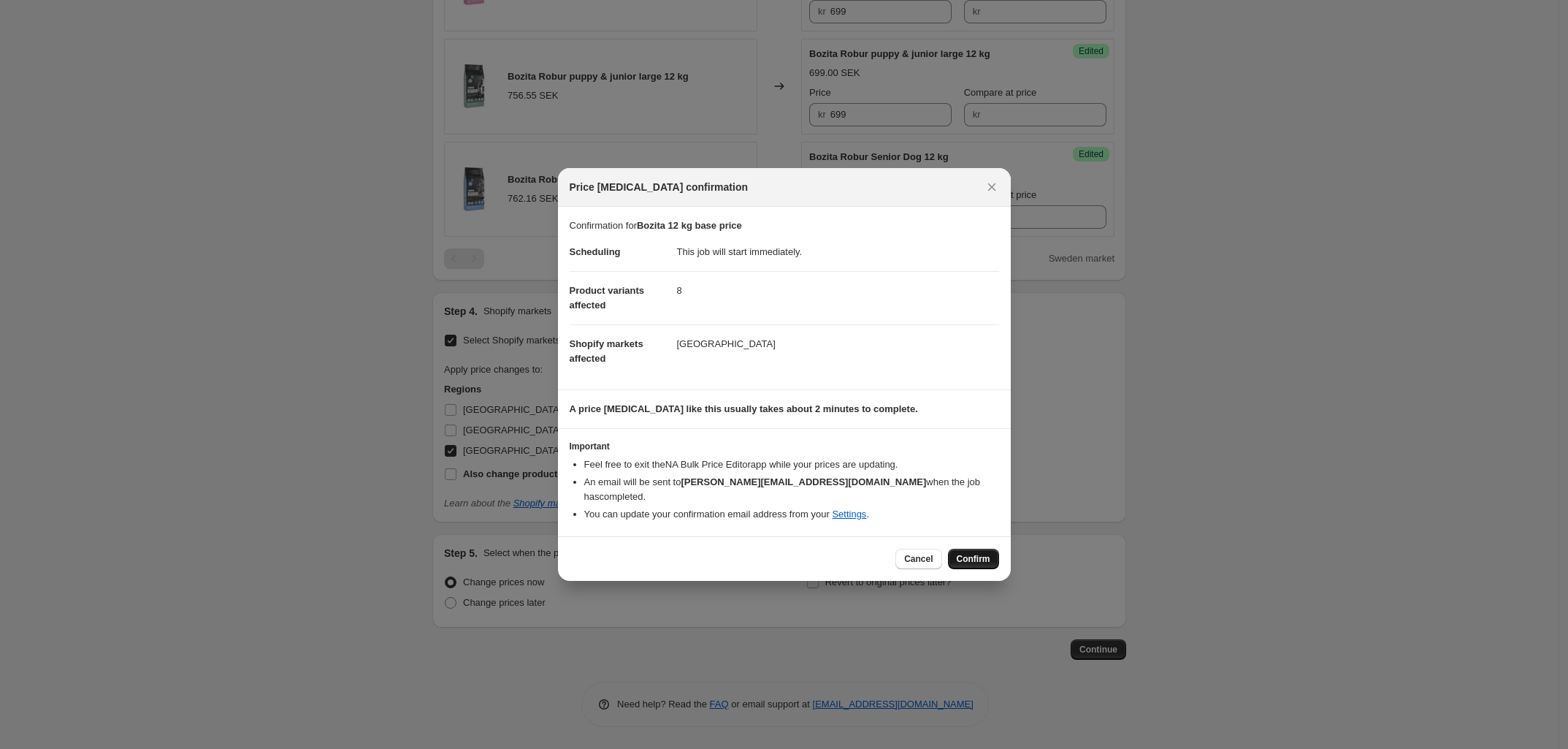
click at [976, 558] on button "Confirm" at bounding box center [973, 559] width 51 height 21
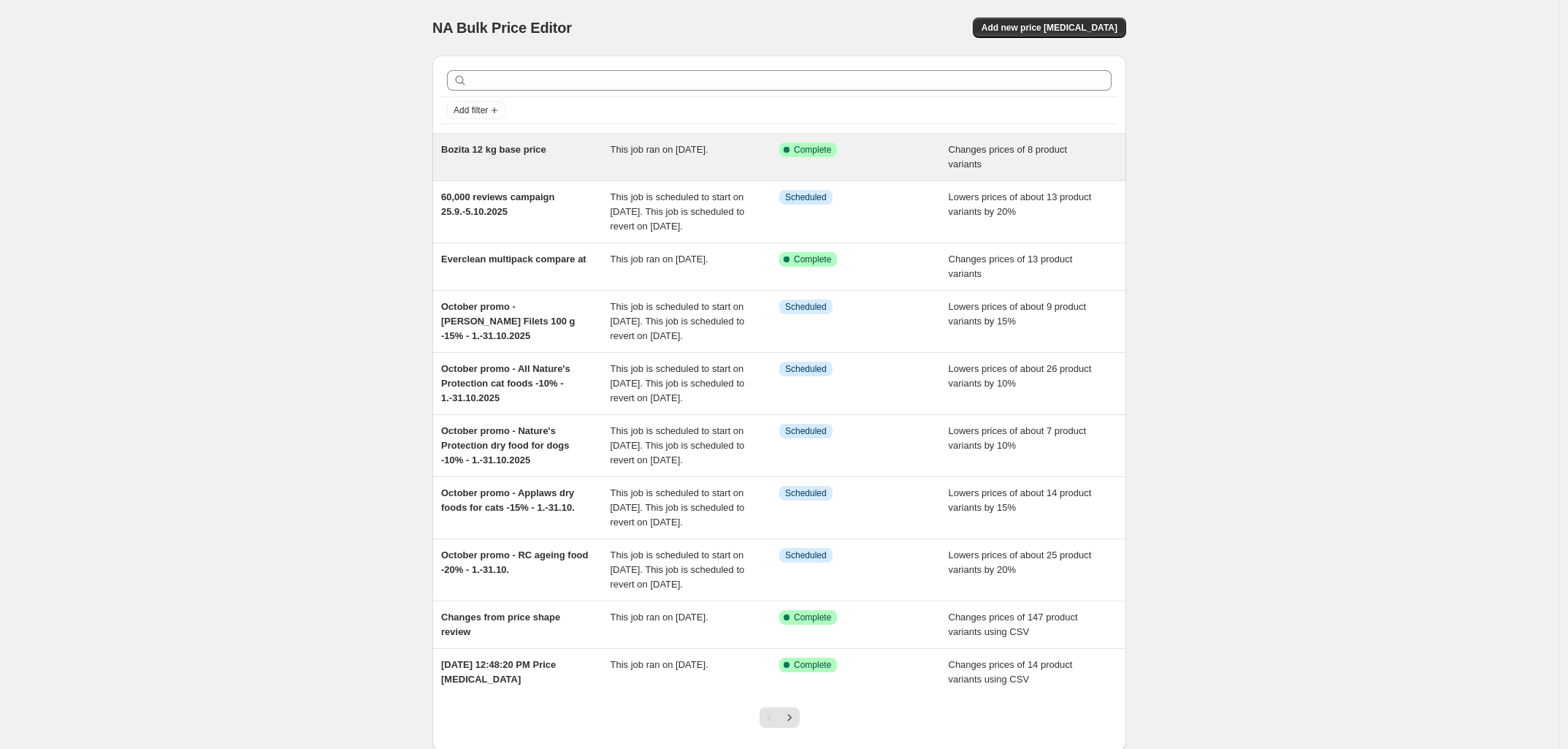
click at [561, 151] on div "Bozita 12 kg base price" at bounding box center [525, 157] width 169 height 29
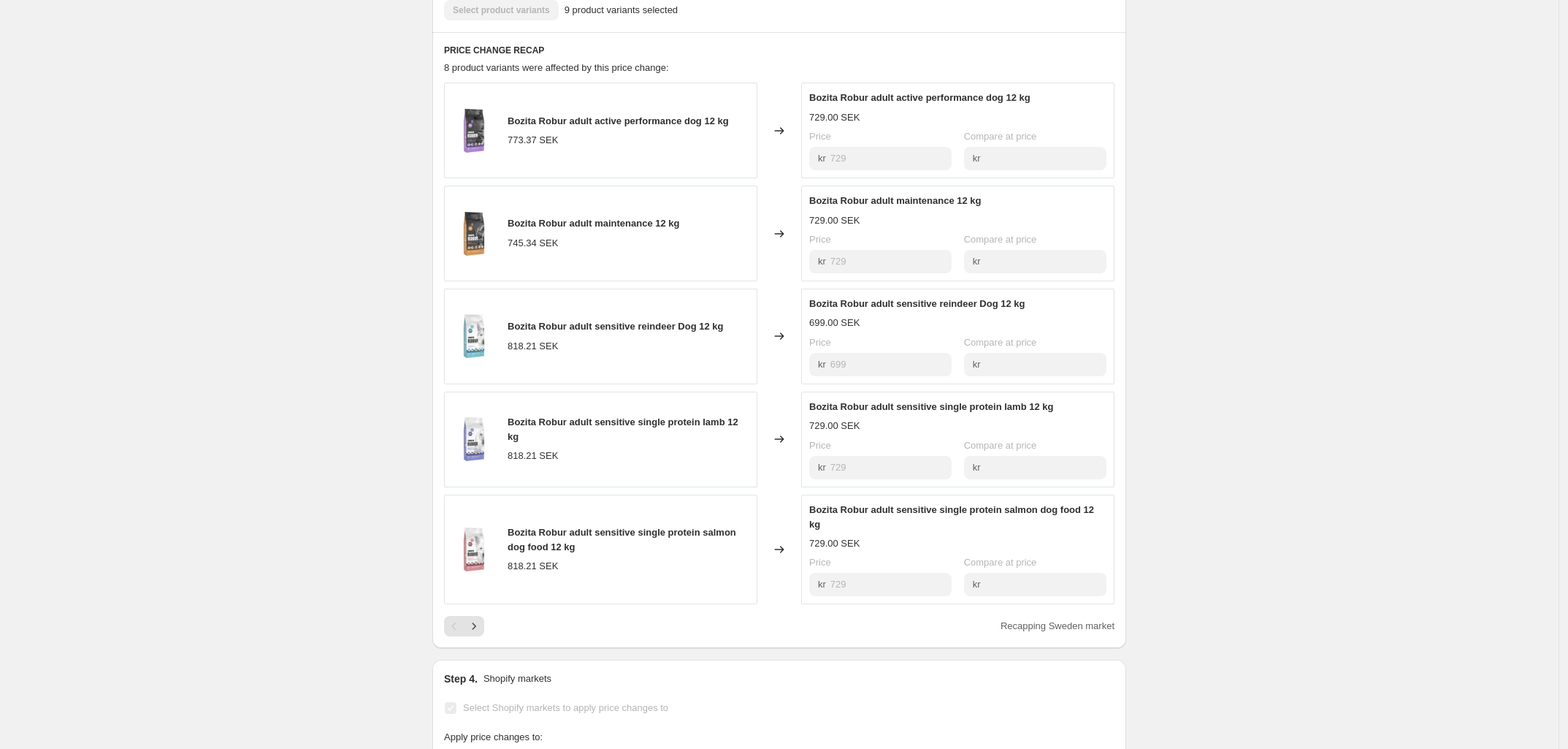
scroll to position [593, 0]
click at [476, 622] on icon "Next" at bounding box center [474, 625] width 4 height 7
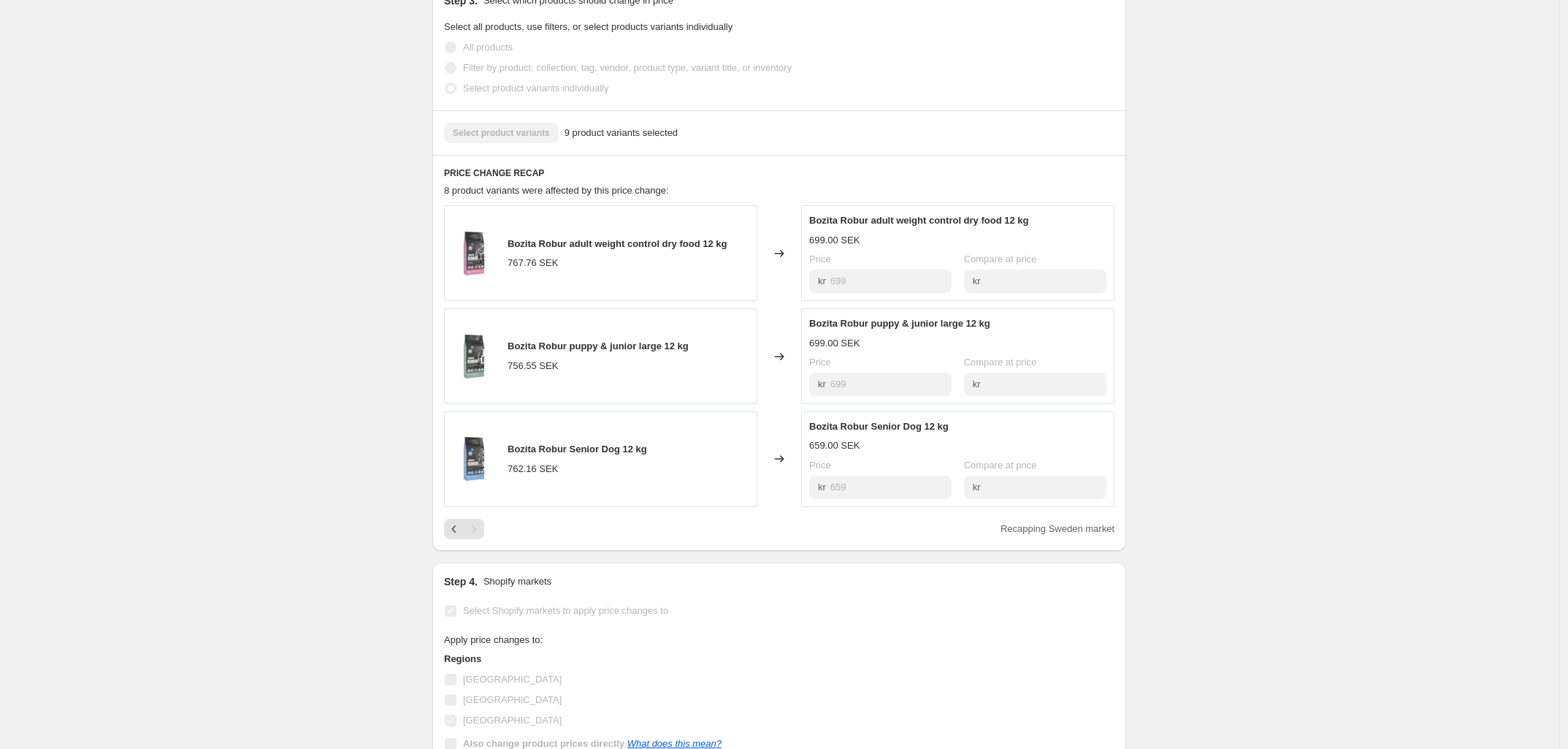
scroll to position [429, 0]
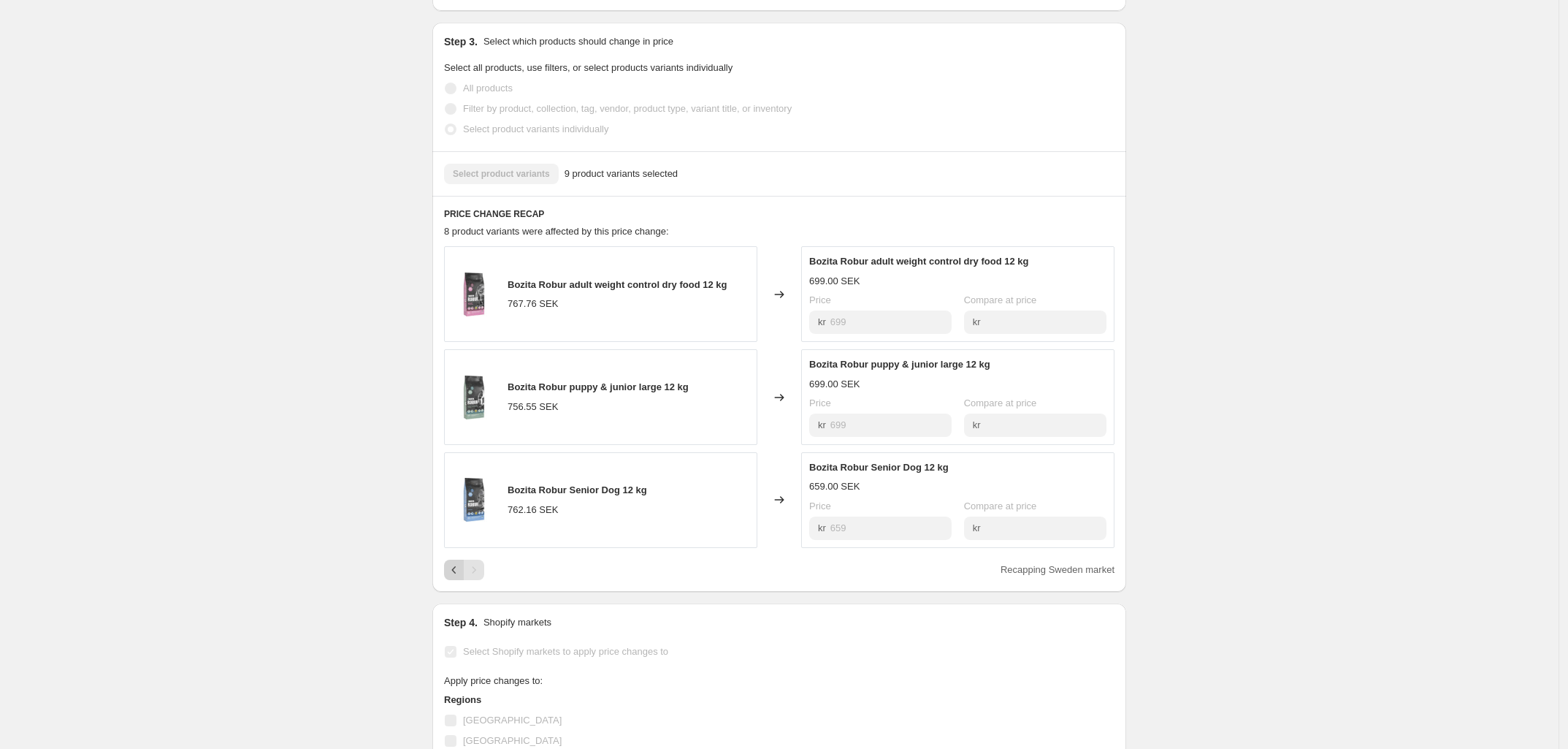
click at [456, 569] on icon "Previous" at bounding box center [454, 570] width 15 height 15
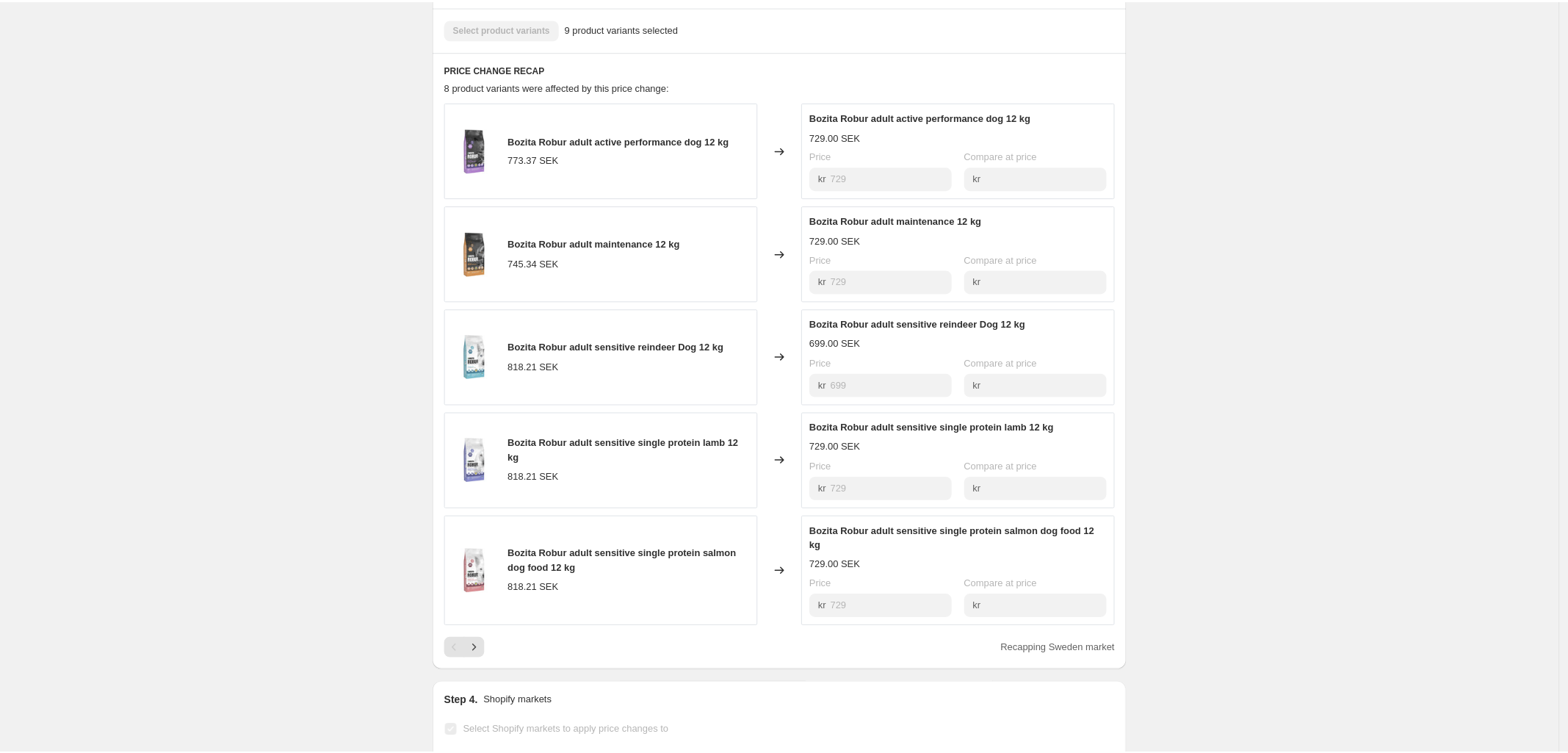
scroll to position [589, 0]
